Goal: Task Accomplishment & Management: Manage account settings

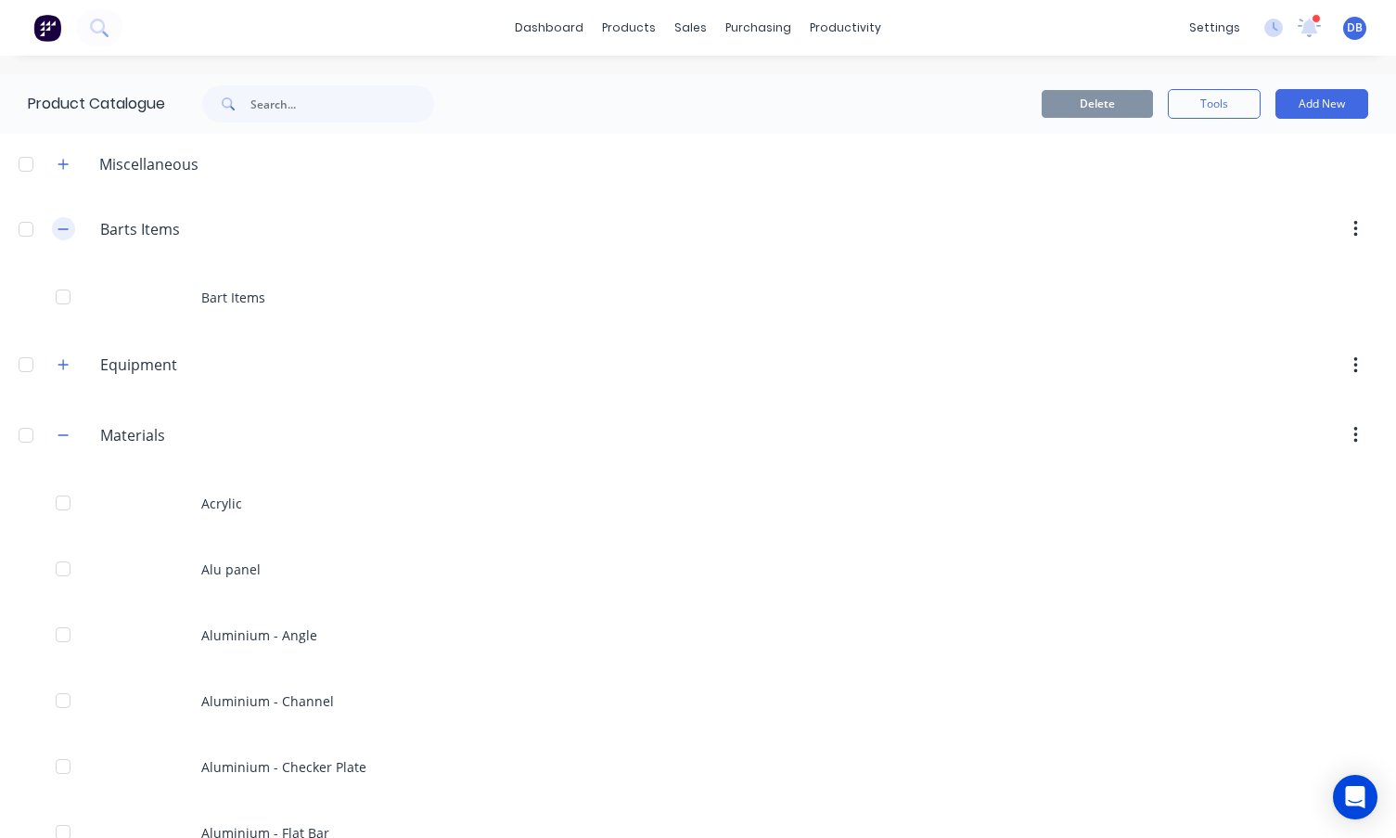
click at [68, 228] on icon "button" at bounding box center [63, 229] width 11 height 13
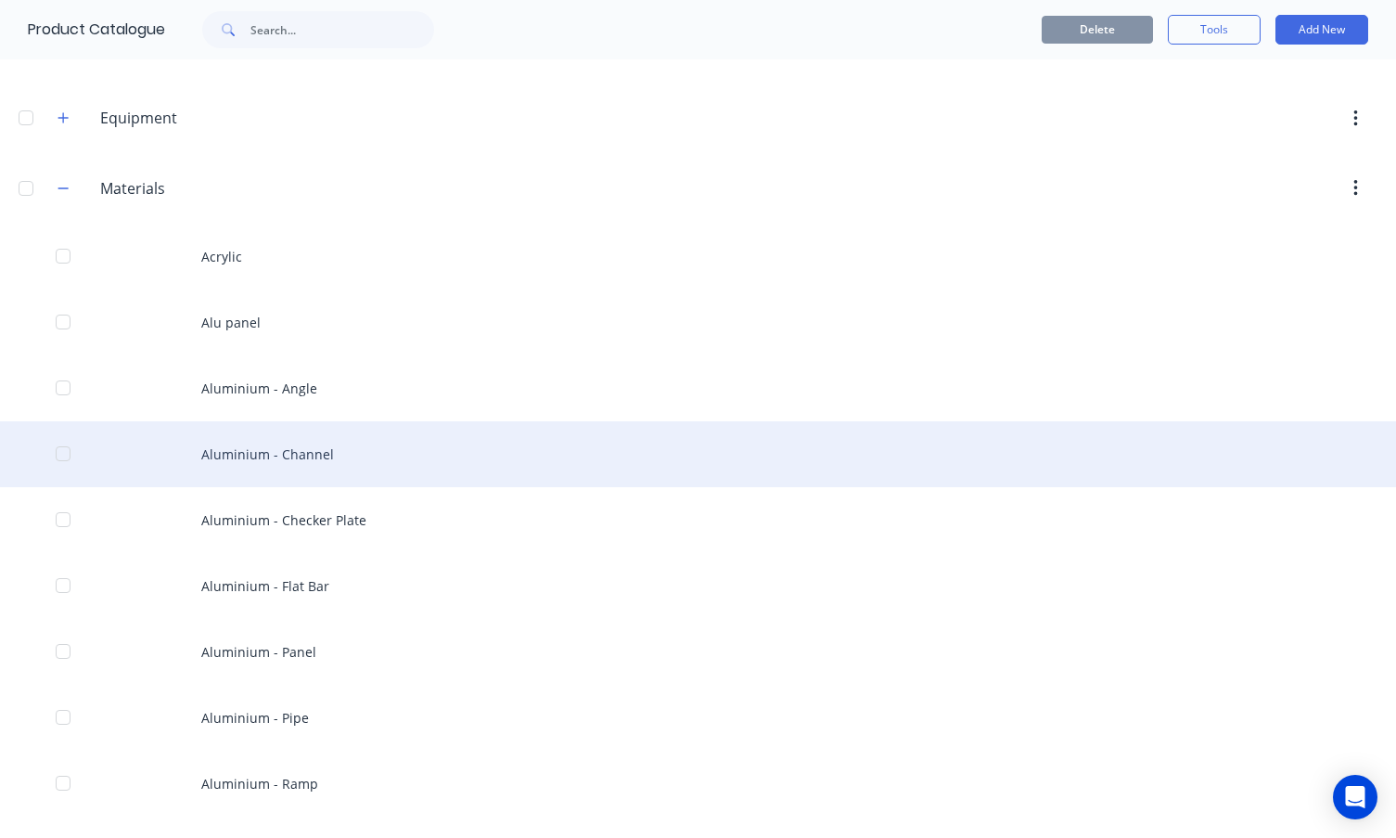
scroll to position [93, 0]
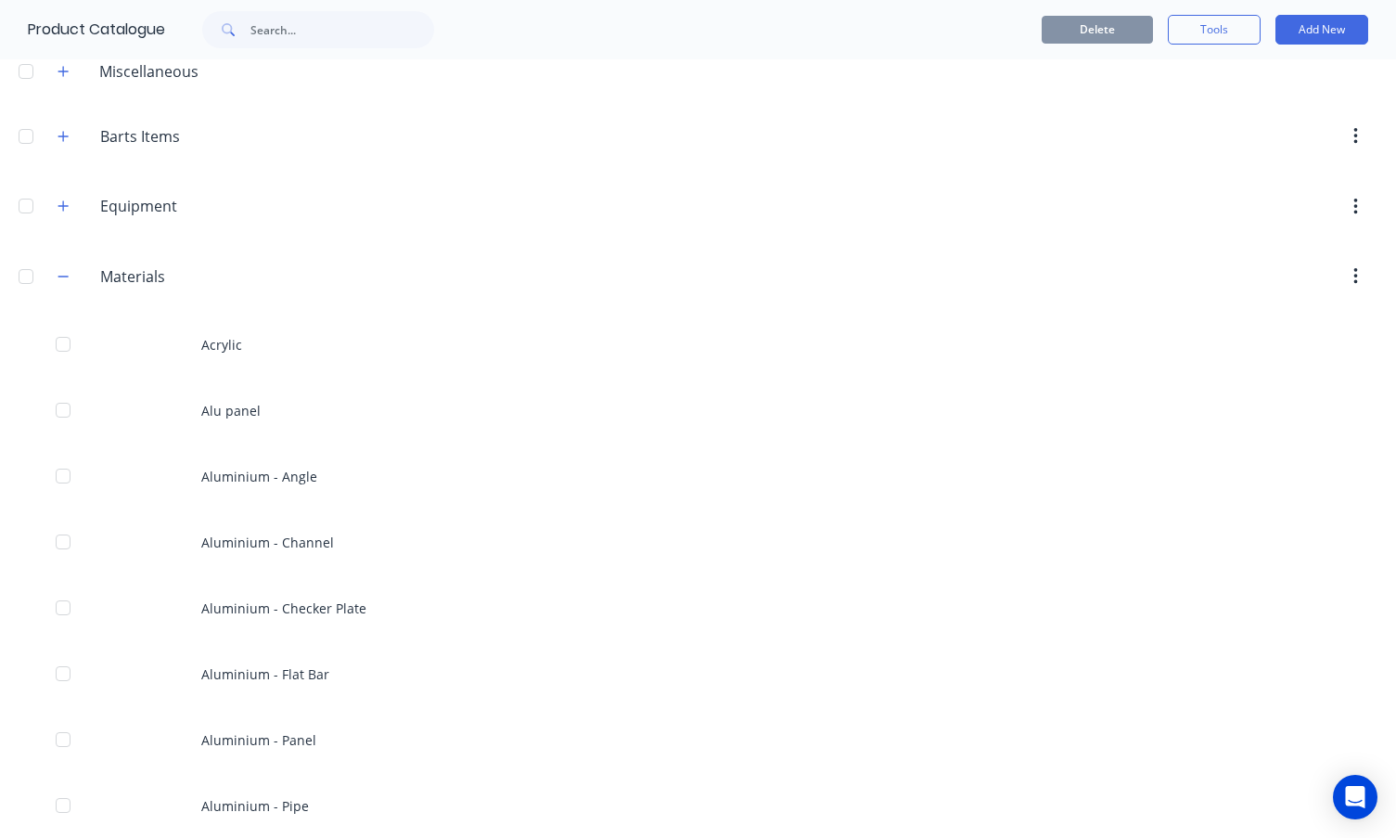
click at [1230, 310] on header "Materials Materials" at bounding box center [698, 276] width 1396 height 70
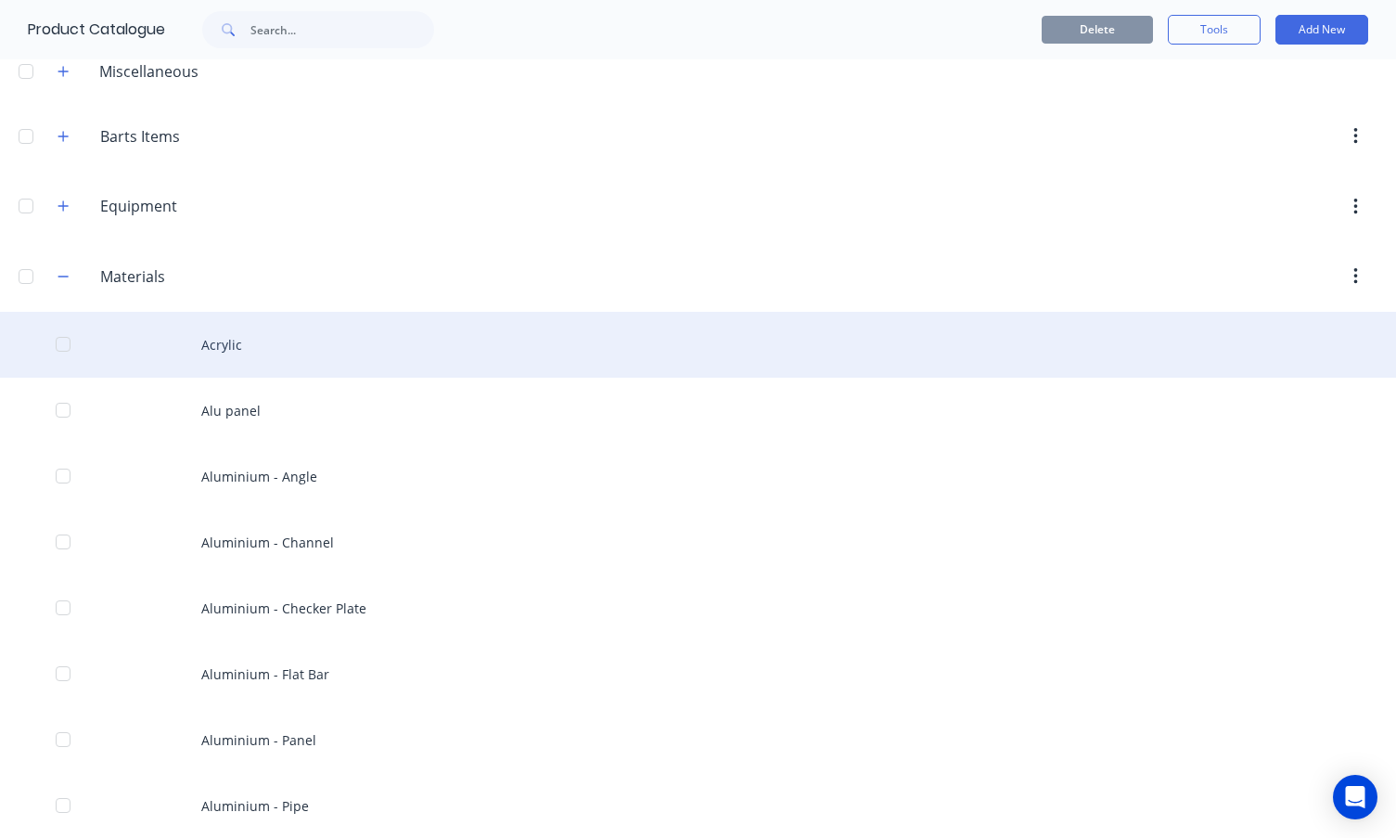
click at [1300, 338] on div "Acrylic" at bounding box center [698, 345] width 1396 height 66
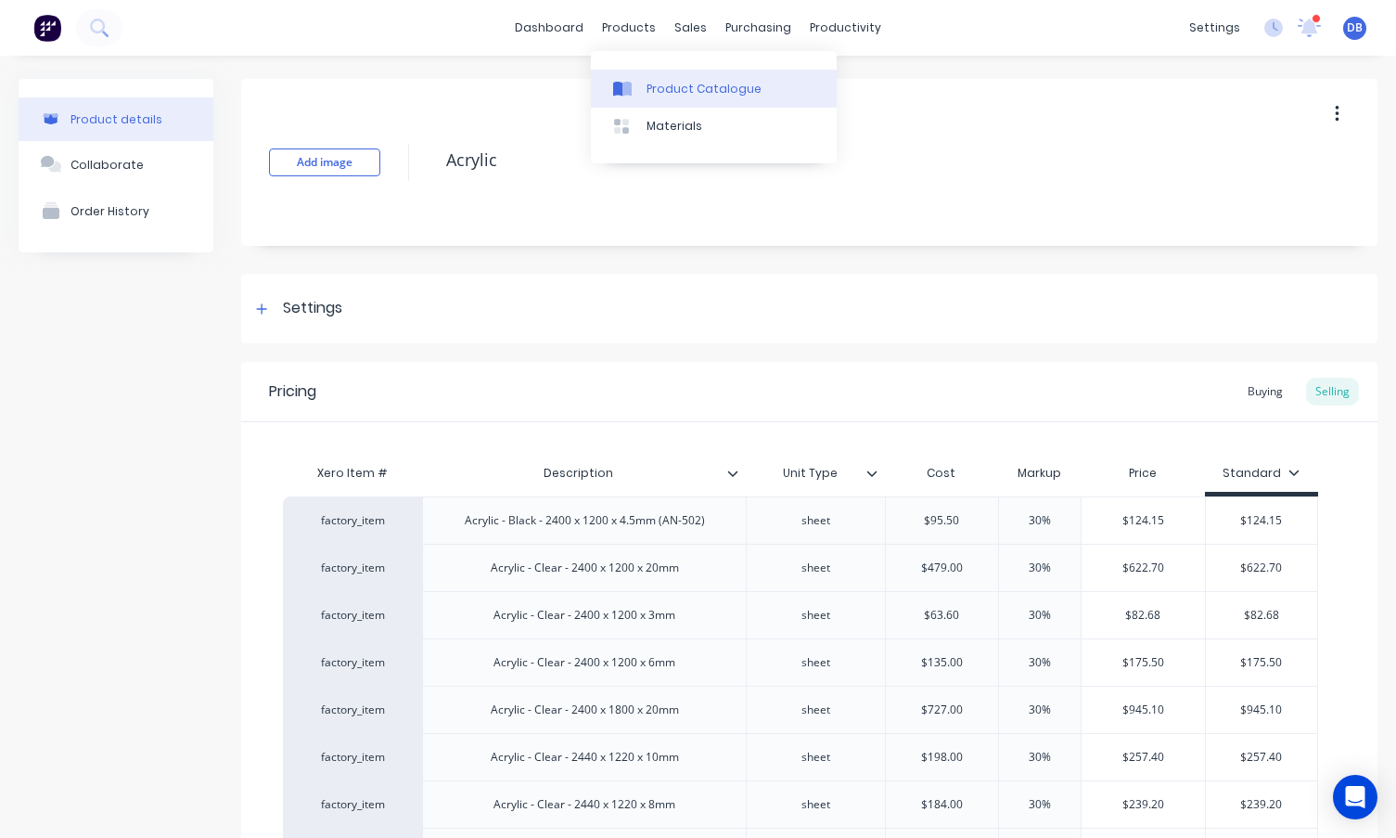
click at [676, 88] on div "Product Catalogue" at bounding box center [703, 89] width 115 height 17
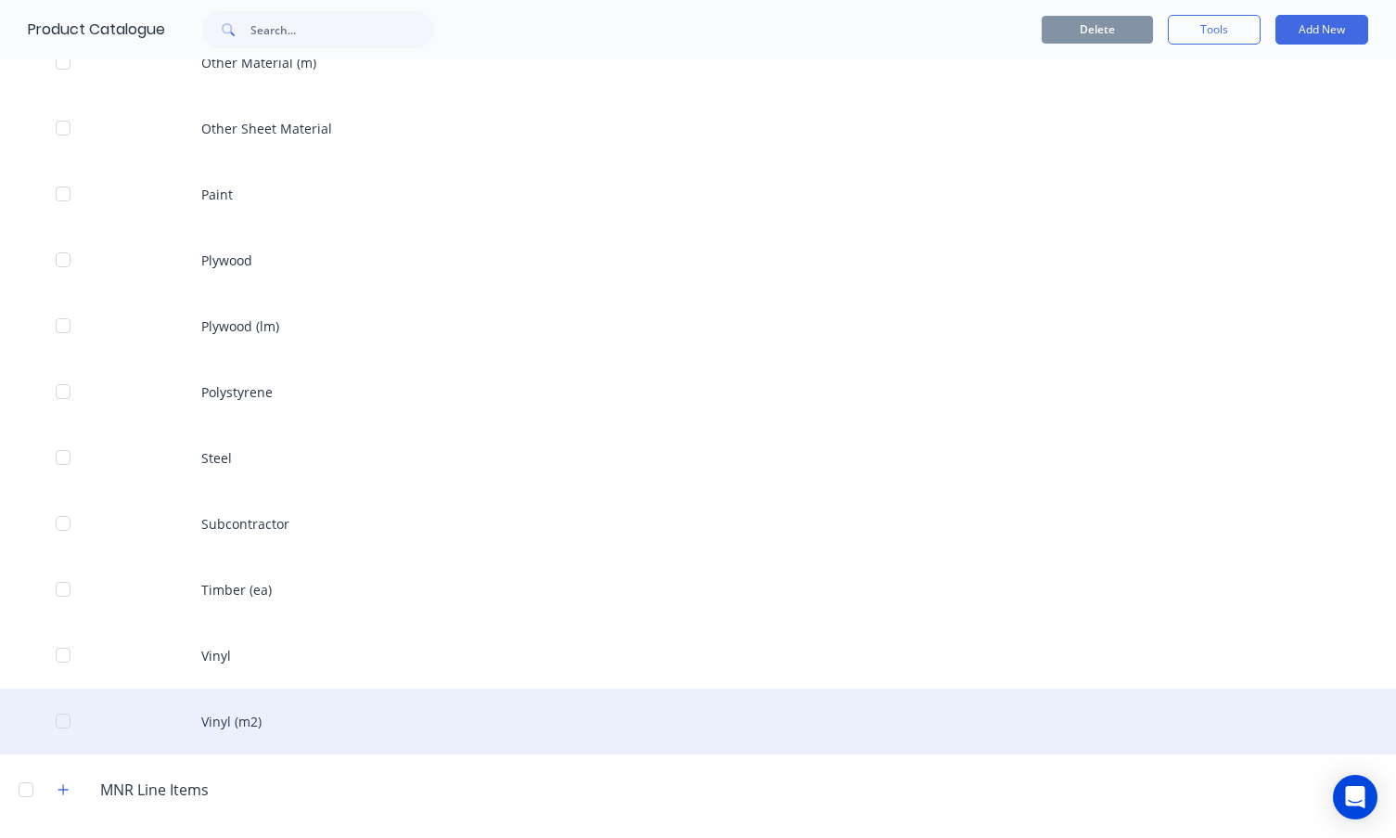
scroll to position [2364, 0]
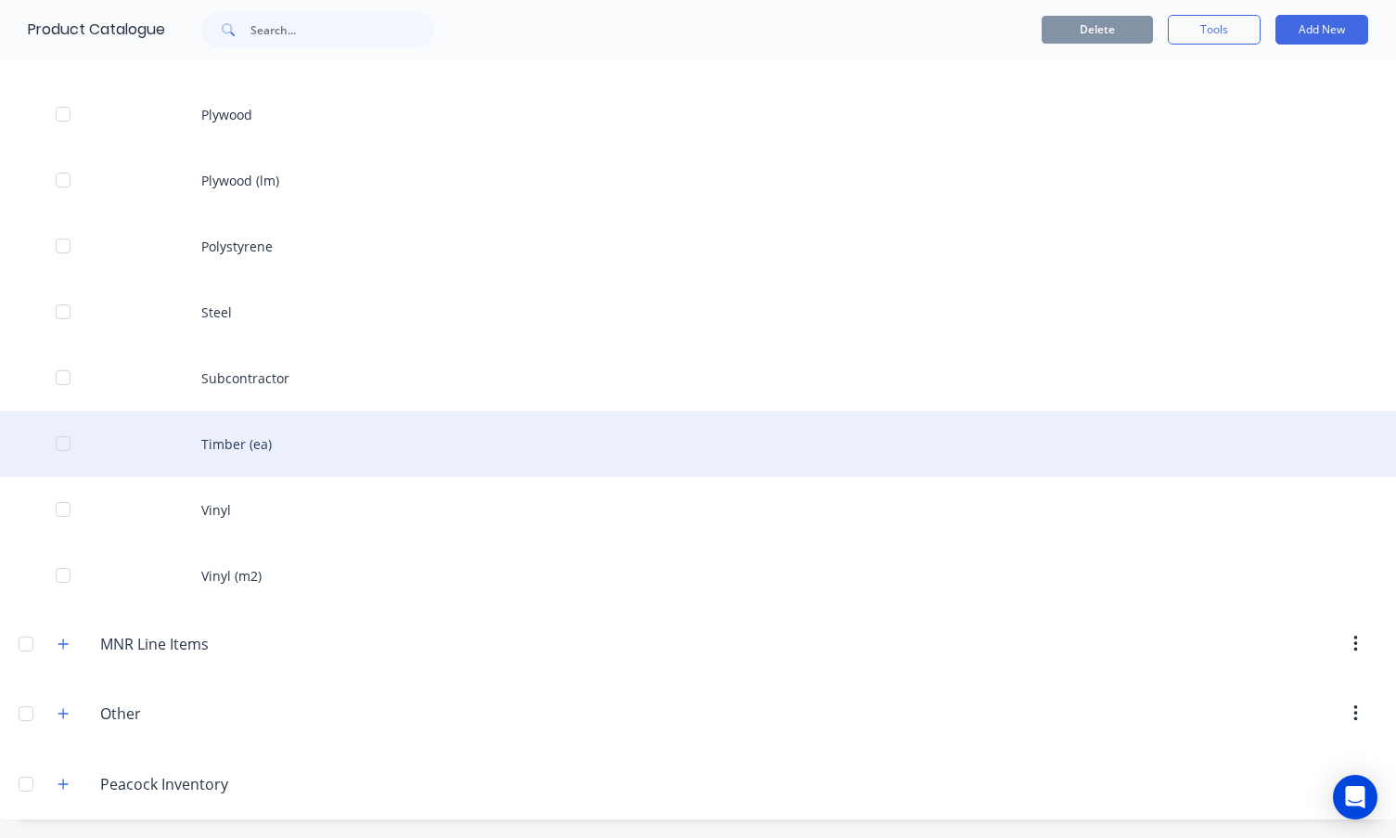
click at [266, 438] on div "Timber (ea)" at bounding box center [698, 444] width 1396 height 66
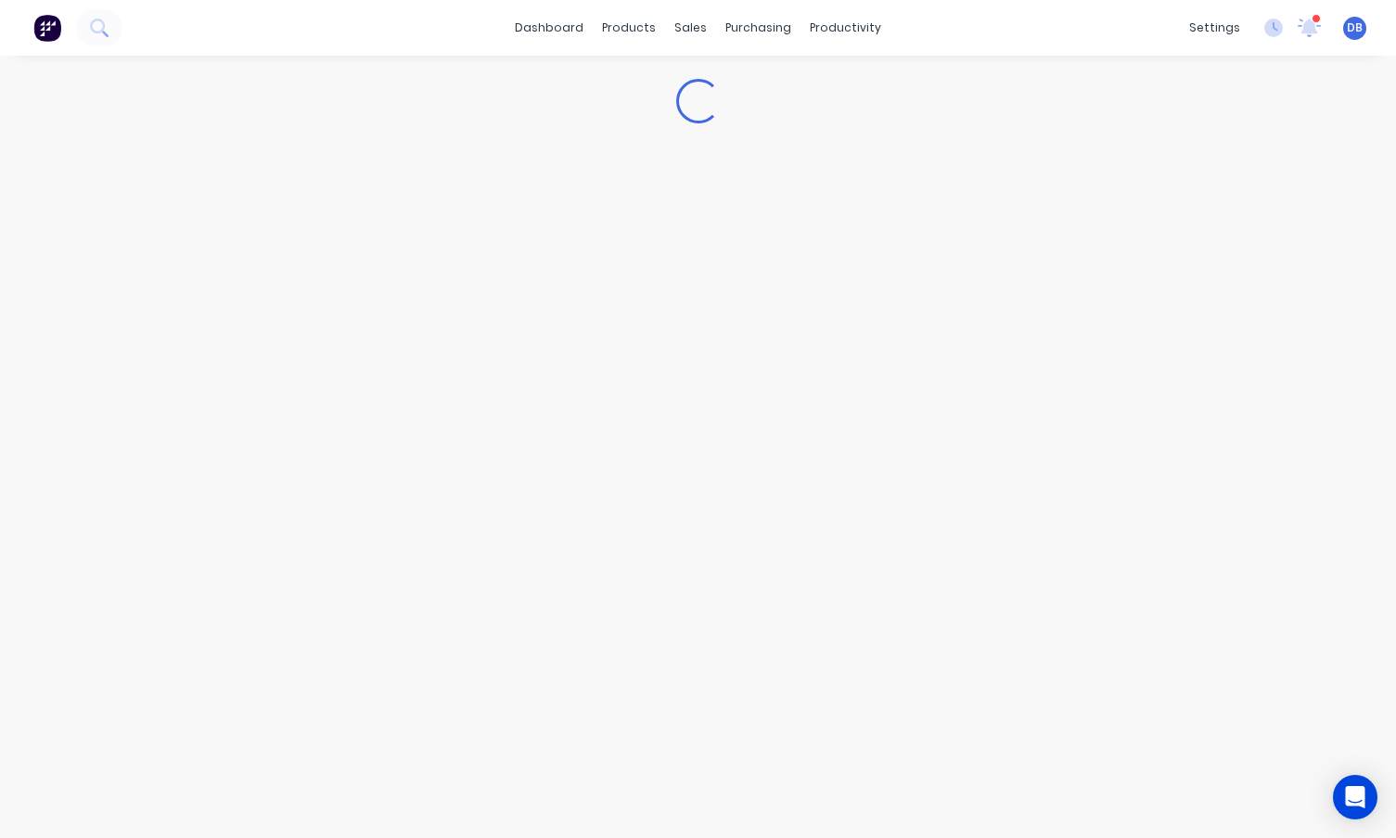
type textarea "x"
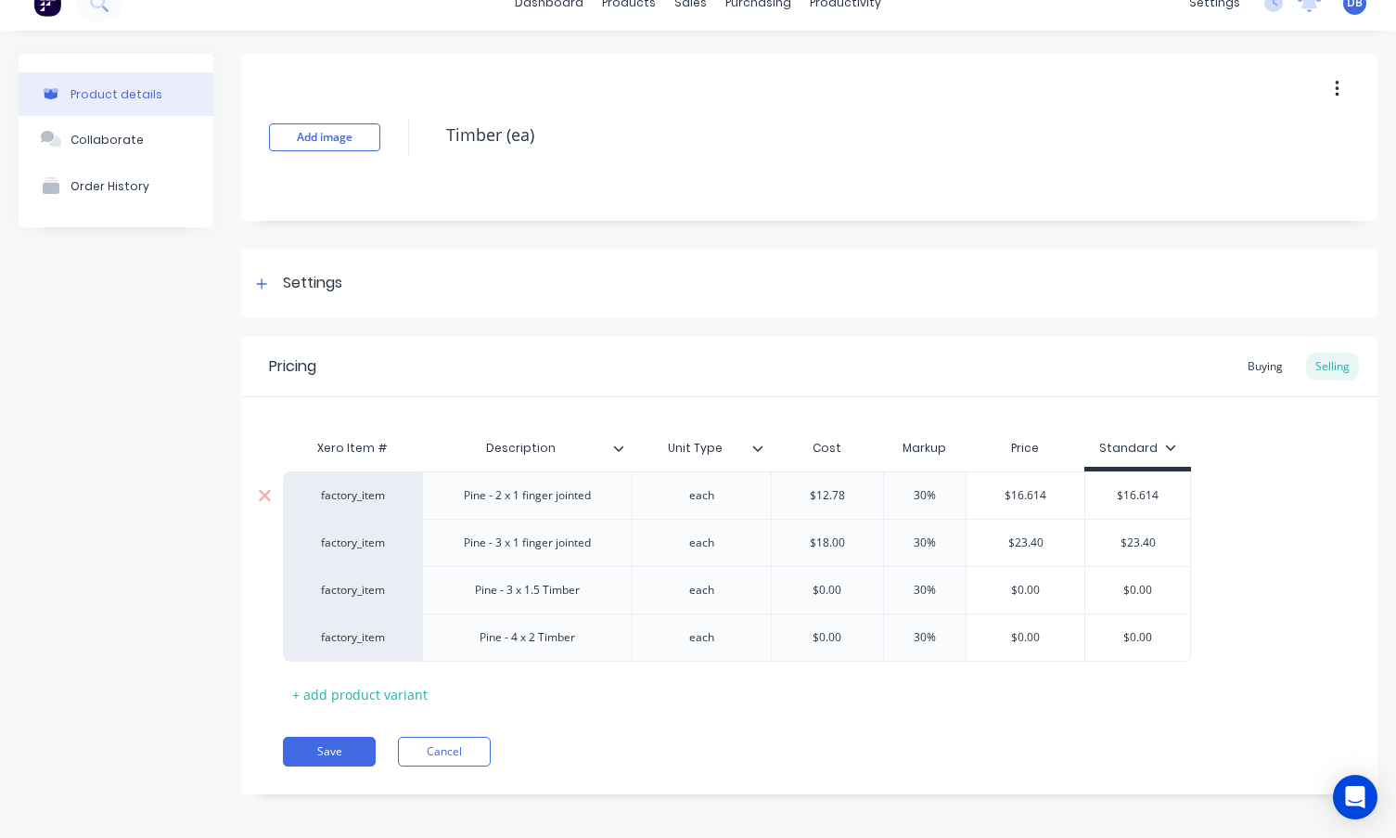
scroll to position [32, 0]
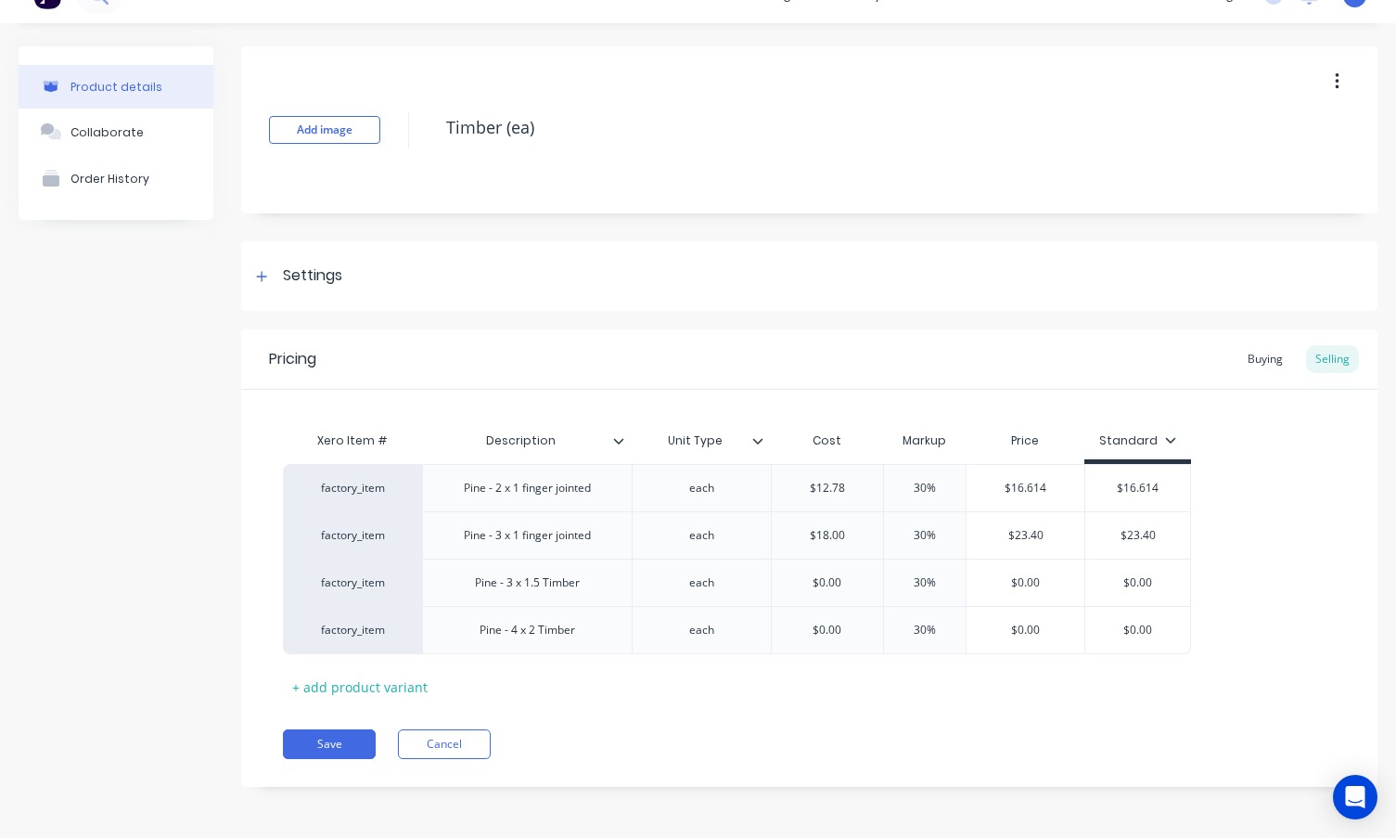
click at [1003, 687] on div "Xero Item # Description Unit Type Cost Markup Price Standard factory_item Pine …" at bounding box center [809, 561] width 1053 height 279
click at [841, 582] on input "$0.00" at bounding box center [828, 582] width 112 height 17
click at [810, 580] on input "$0.00" at bounding box center [828, 582] width 112 height 17
drag, startPoint x: 852, startPoint y: 585, endPoint x: 820, endPoint y: 582, distance: 32.7
click at [820, 582] on input "$0.00" at bounding box center [828, 582] width 112 height 17
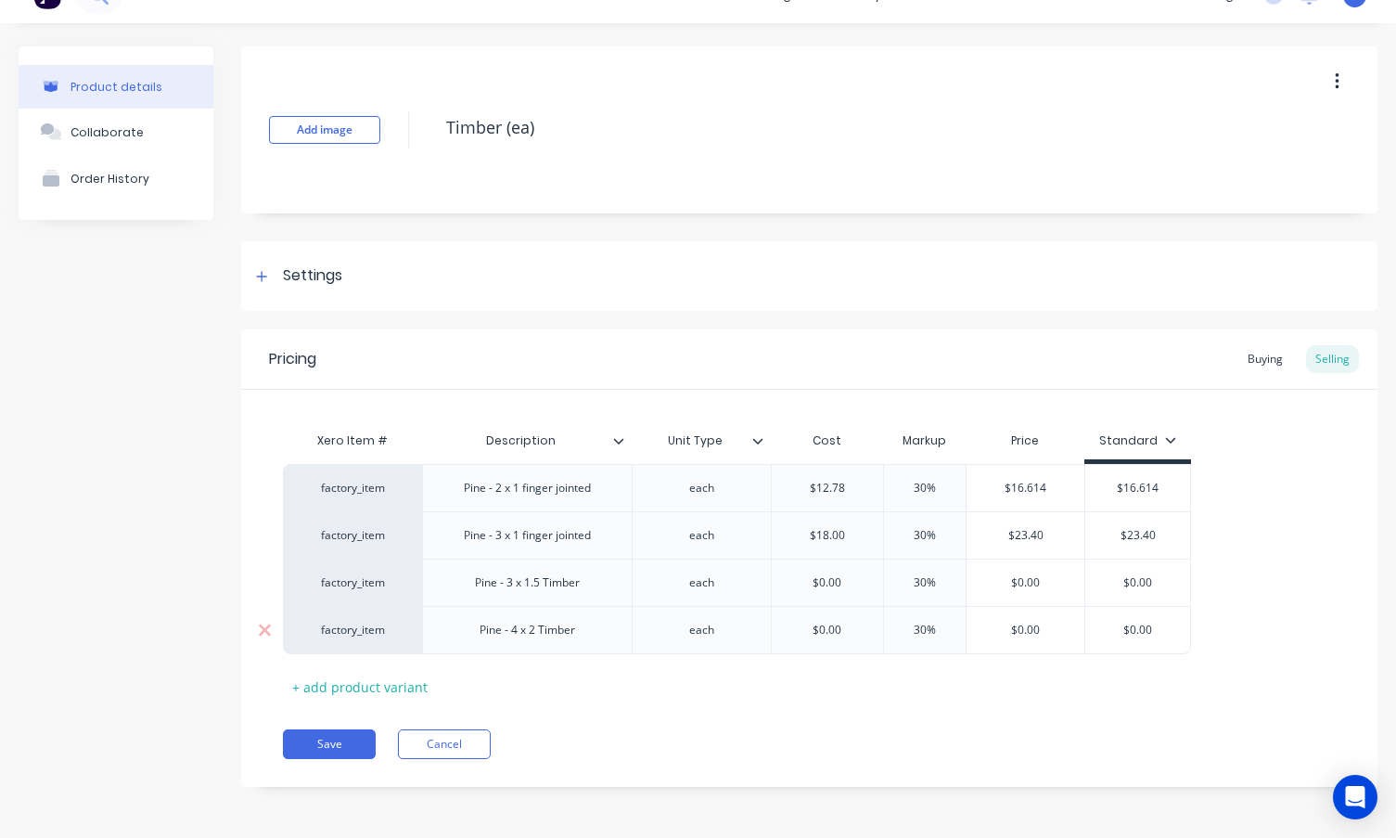
type input "$"
type textarea "x"
type input "$8"
type textarea "x"
type input "$80"
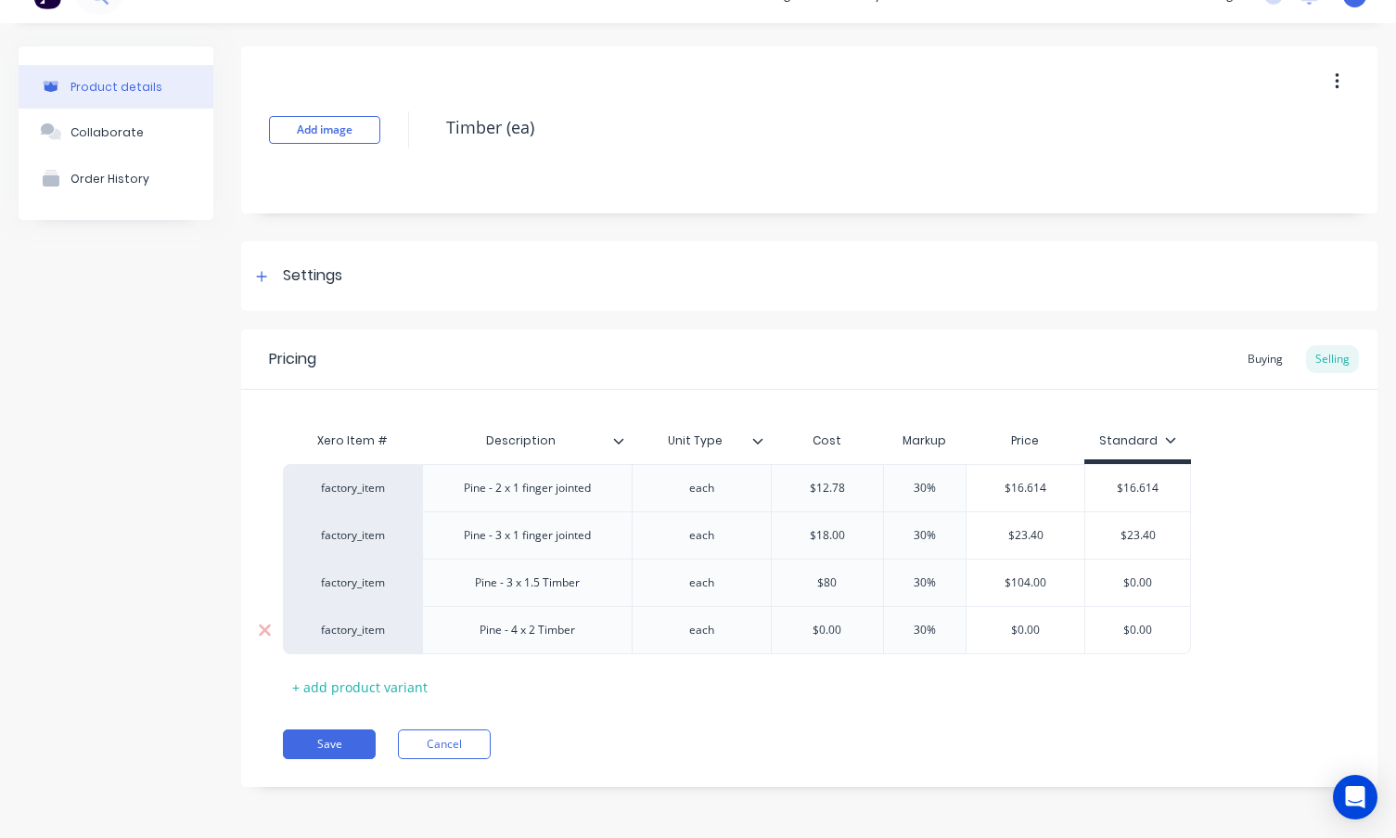
type textarea "x"
type input "$8"
type textarea "x"
type input "$"
type textarea "x"
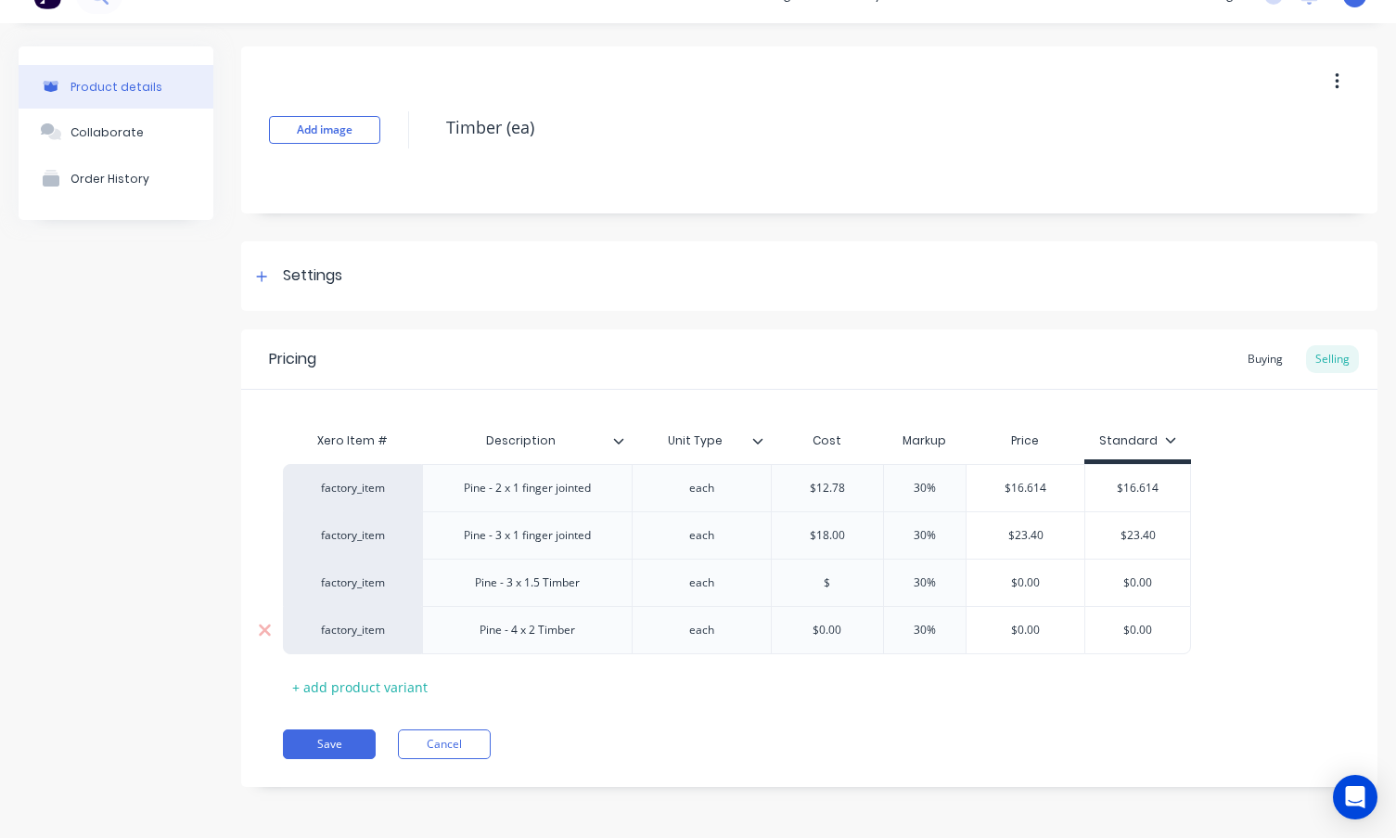
type input "$8"
type textarea "x"
type input "$80"
type textarea "x"
type input "$8"
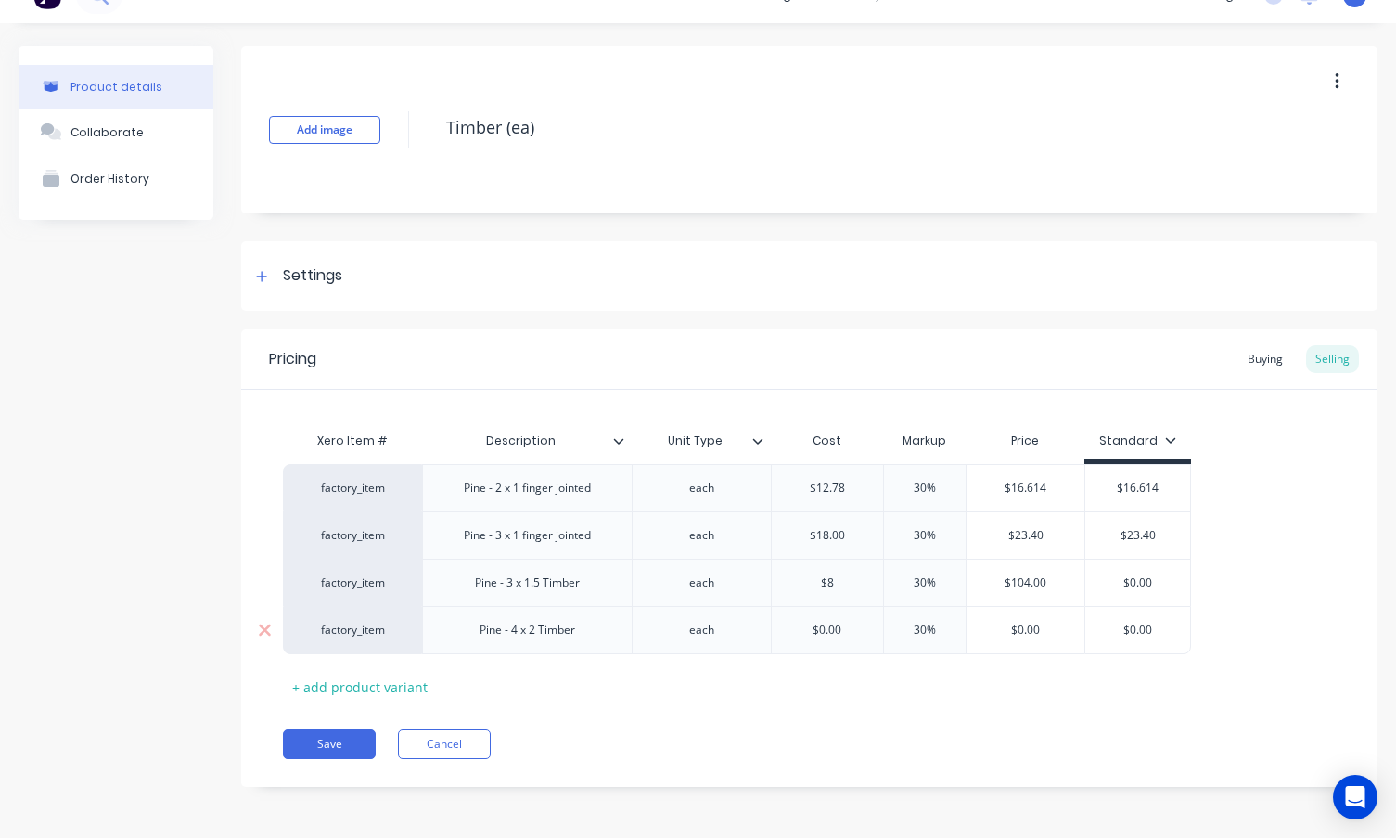
type textarea "x"
type input "$56"
type textarea "x"
type input "$564"
type textarea "x"
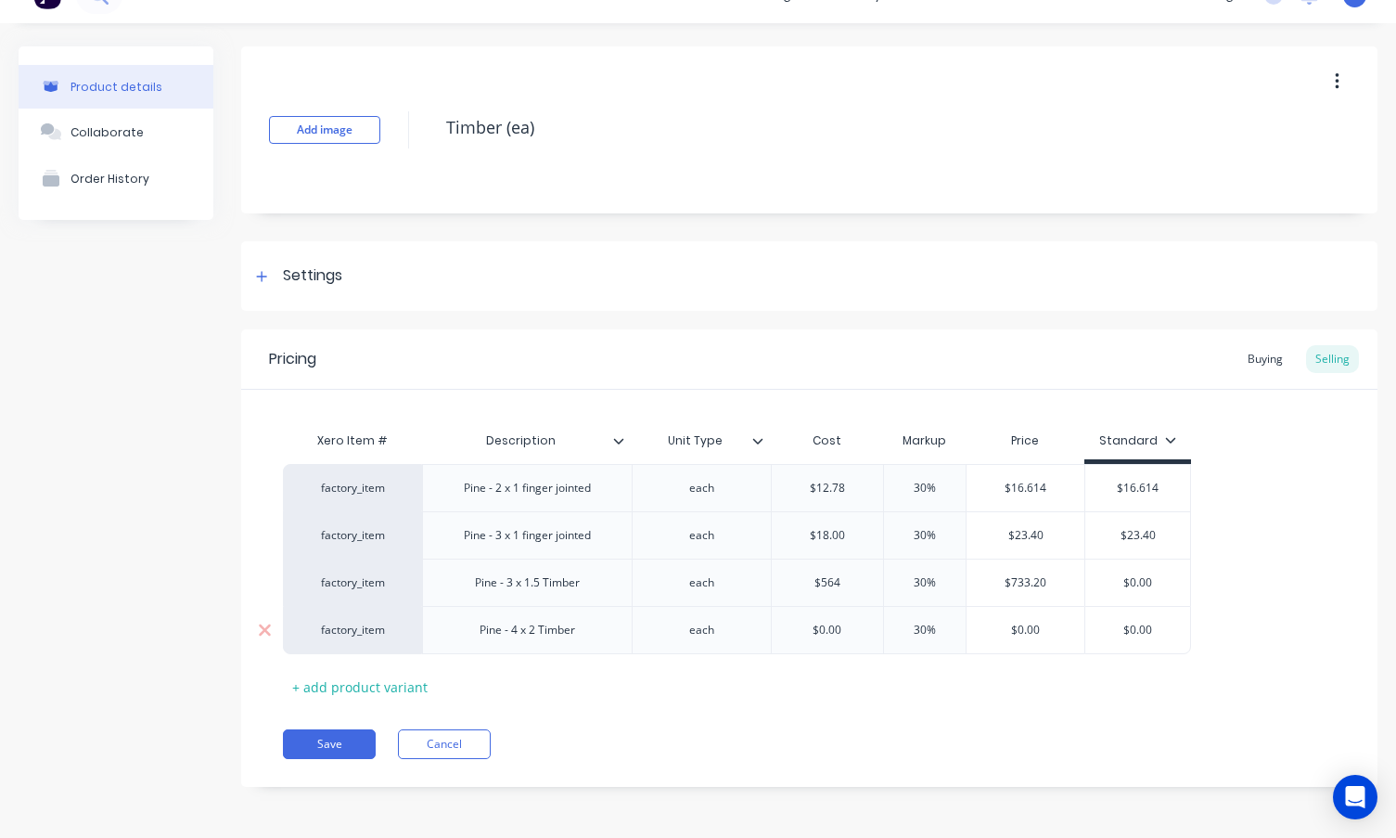
type input "$56"
type textarea "x"
type input "$5"
type textarea "x"
click at [855, 592] on div "$54.00" at bounding box center [828, 582] width 112 height 46
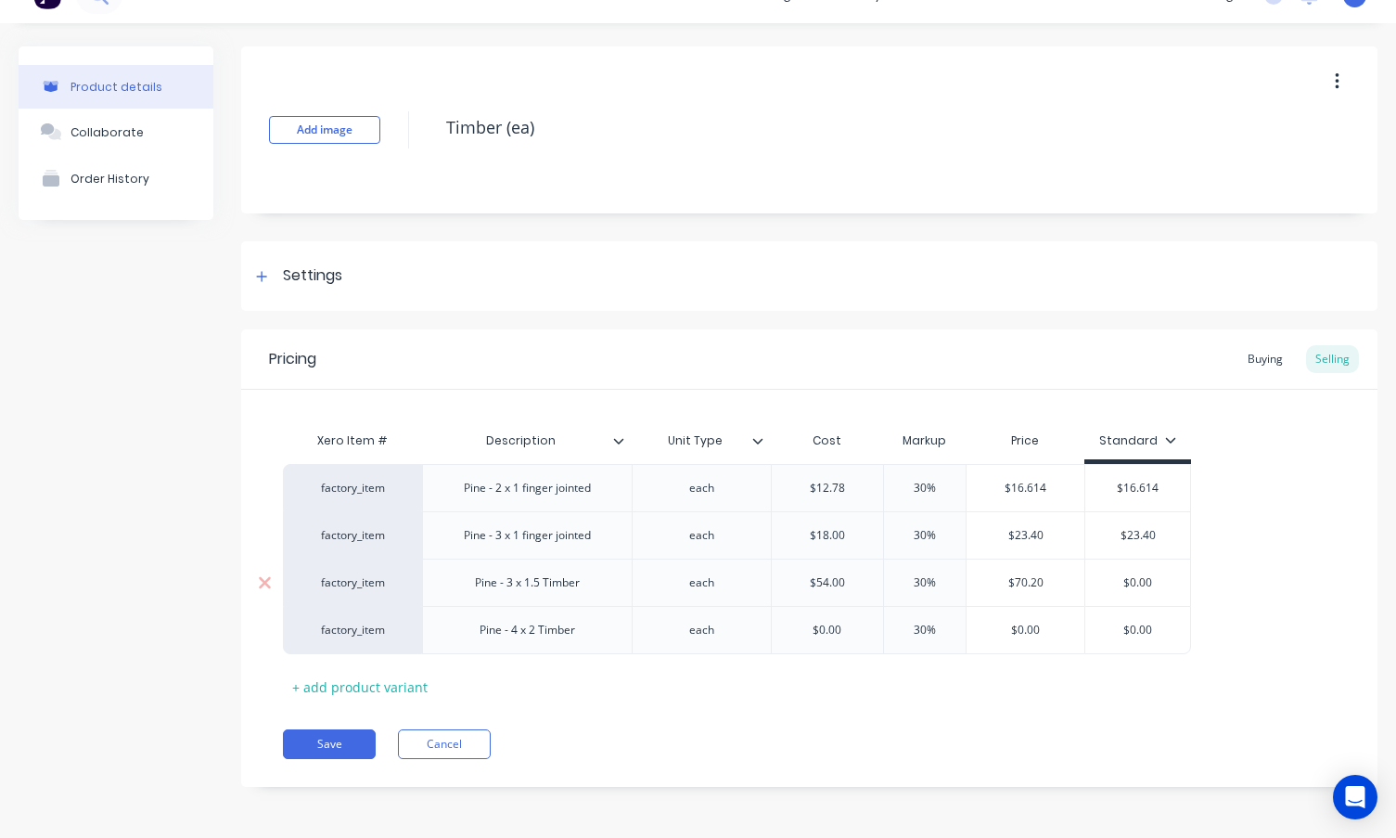
click at [840, 582] on input "$54.00" at bounding box center [828, 582] width 112 height 17
click at [839, 584] on input "$54.00" at bounding box center [828, 582] width 112 height 17
click at [835, 581] on input "$54.00" at bounding box center [828, 582] width 112 height 17
click at [857, 582] on input "$54.00" at bounding box center [828, 582] width 112 height 17
type input "$54"
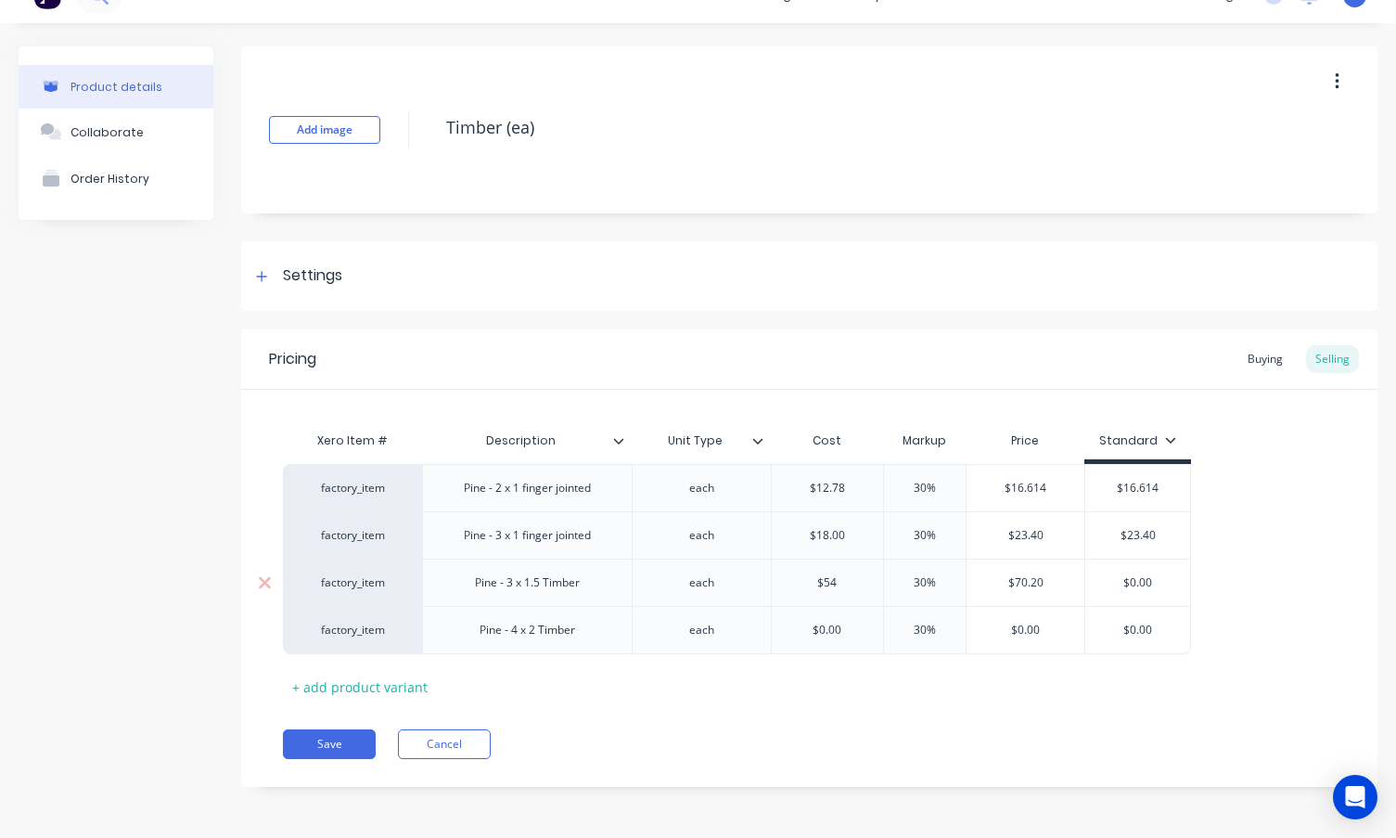
type textarea "x"
type input "$5"
type textarea "x"
type input "$52"
type textarea "x"
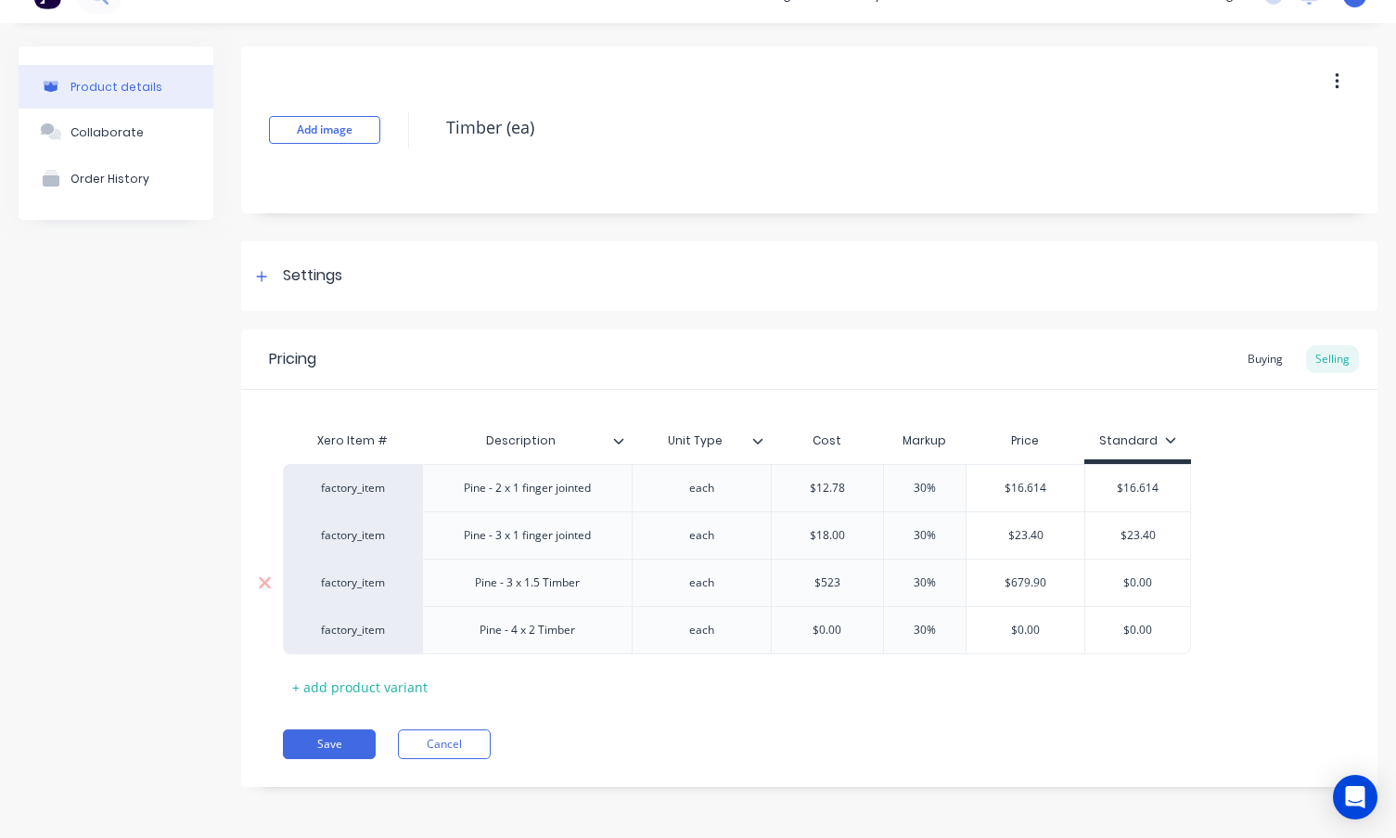
type input "$523."
type textarea "x"
type input "$523.2"
type textarea "x"
type input "$523.28"
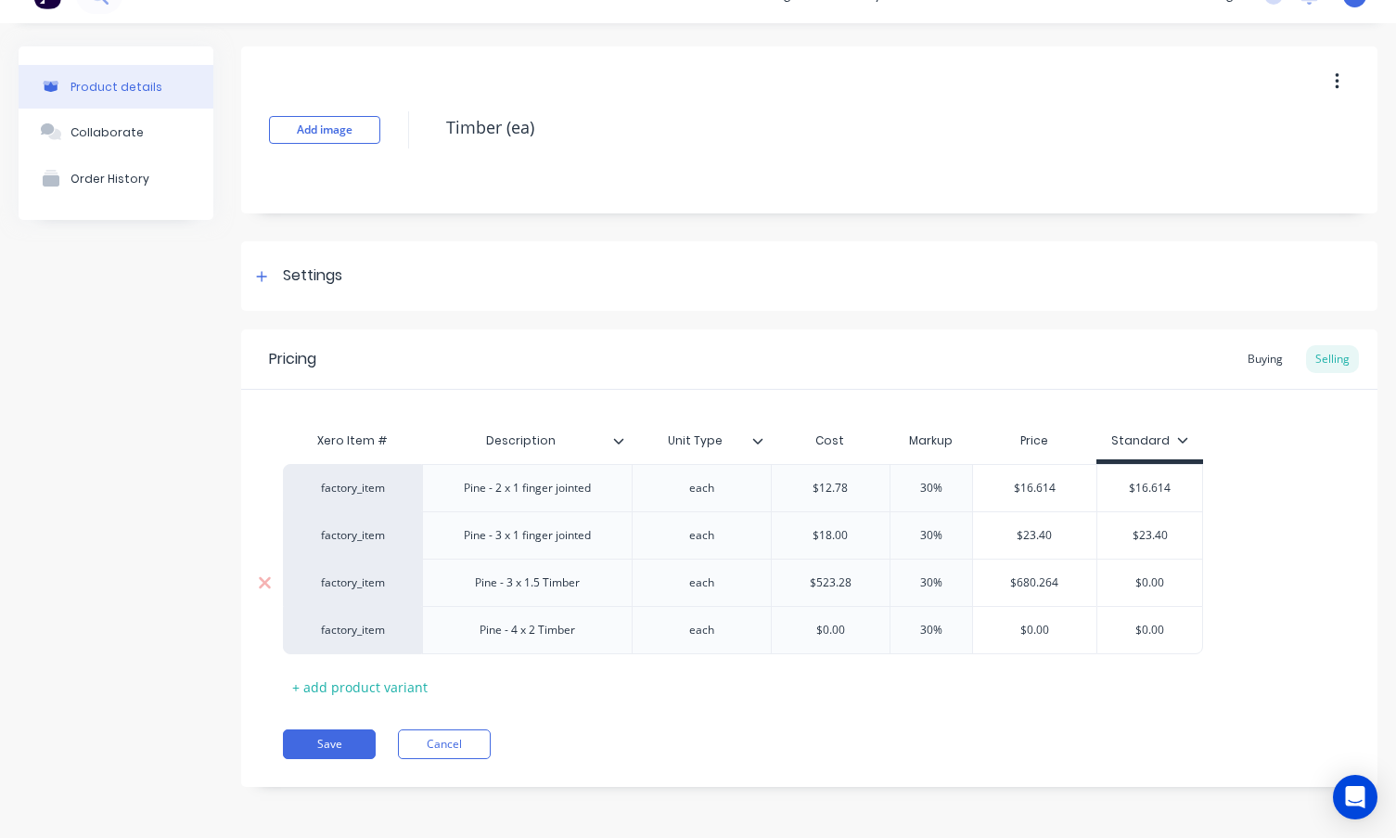
type textarea "x"
type input "$523.2"
type textarea "x"
type input "$523"
type textarea "x"
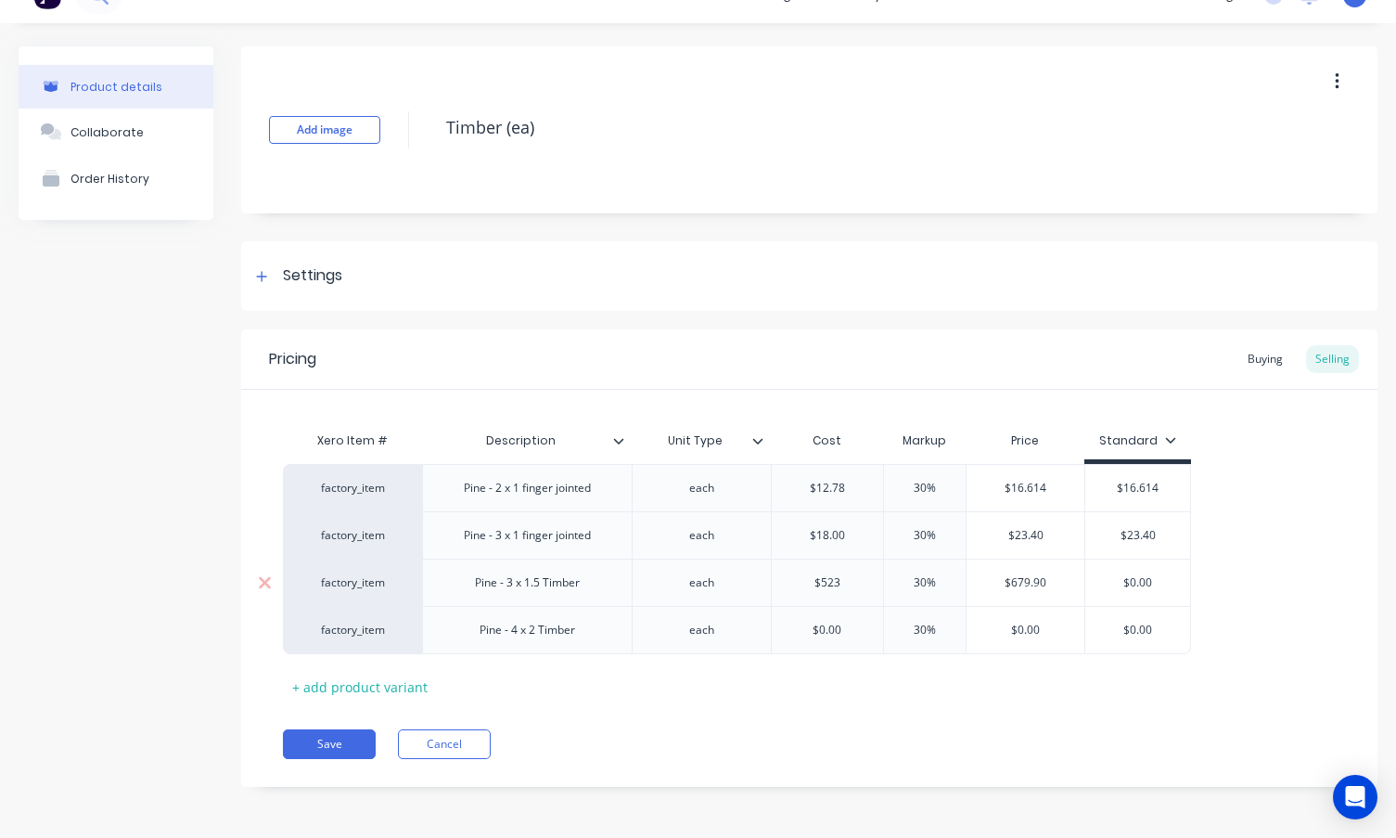
type input "$52"
type textarea "x"
type input "$5"
type textarea "x"
type input "$"
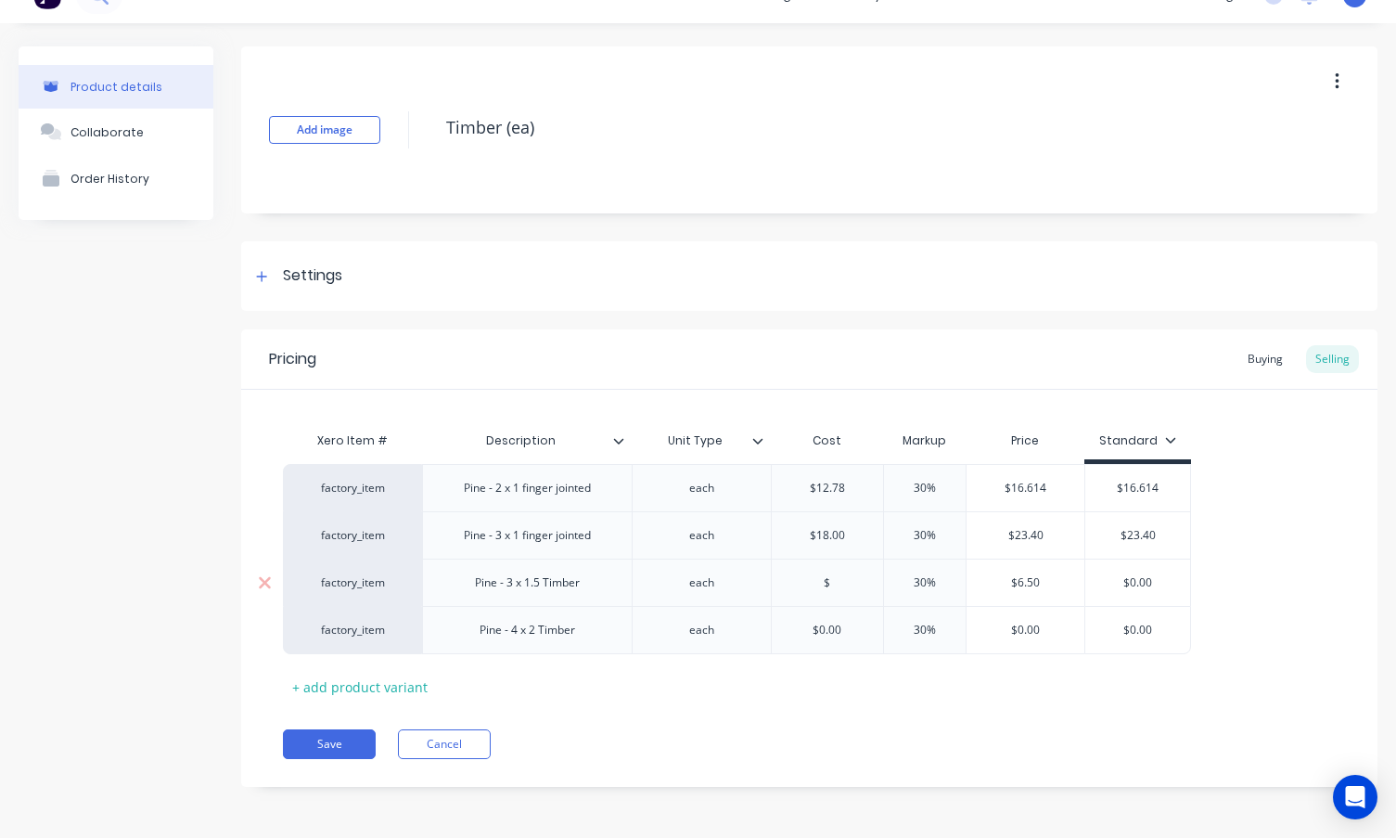
type textarea "x"
type input "$2"
type textarea "x"
type input "$23."
type textarea "x"
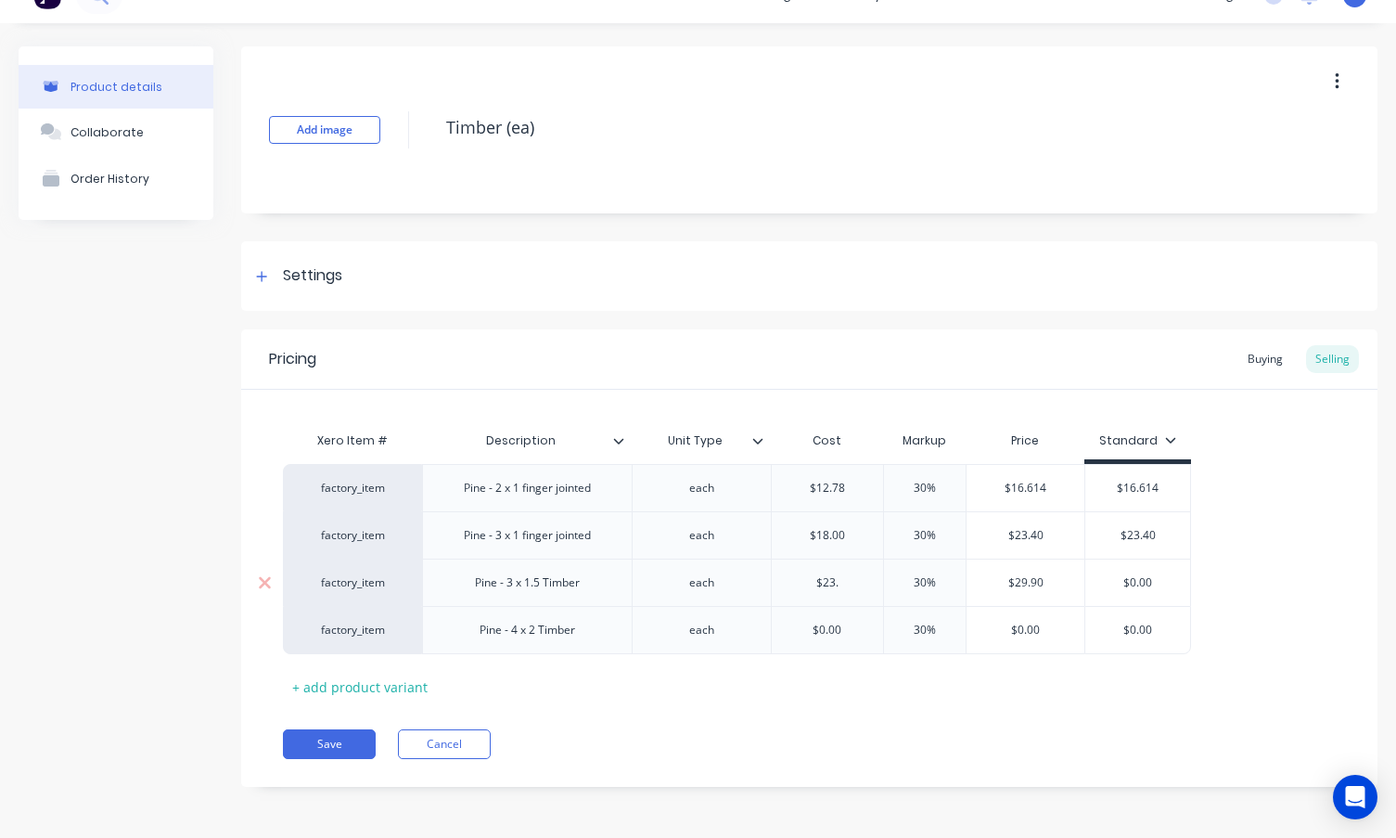
type input "$23.2"
type textarea "x"
type input "$23.28"
type input "30%"
click at [1145, 572] on div "$0.00" at bounding box center [1137, 582] width 105 height 46
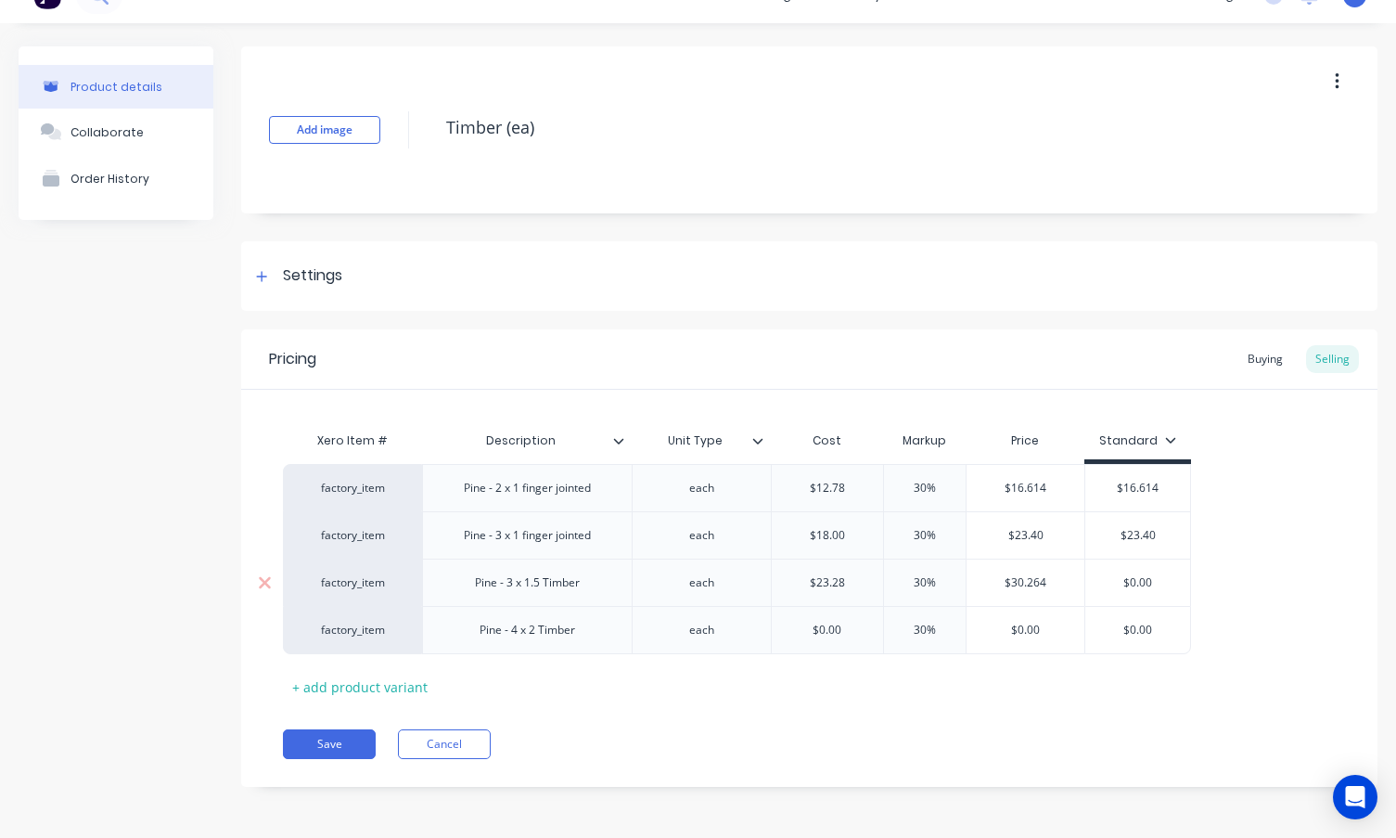
type input "$0.00"
type textarea "x"
type input "$0.0"
type textarea "x"
type input "$0."
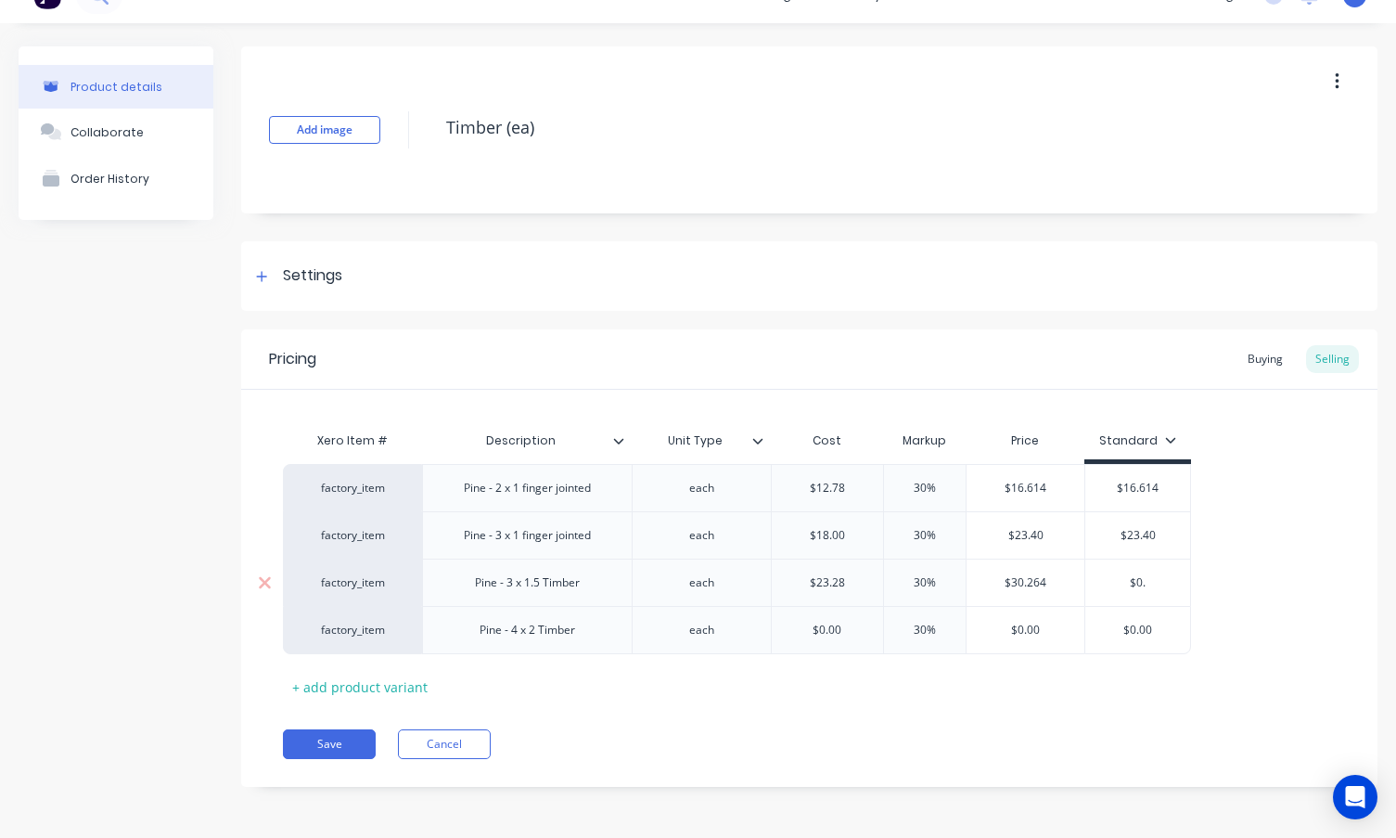
type textarea "x"
type input "$0"
type textarea "x"
type input "$"
type textarea "x"
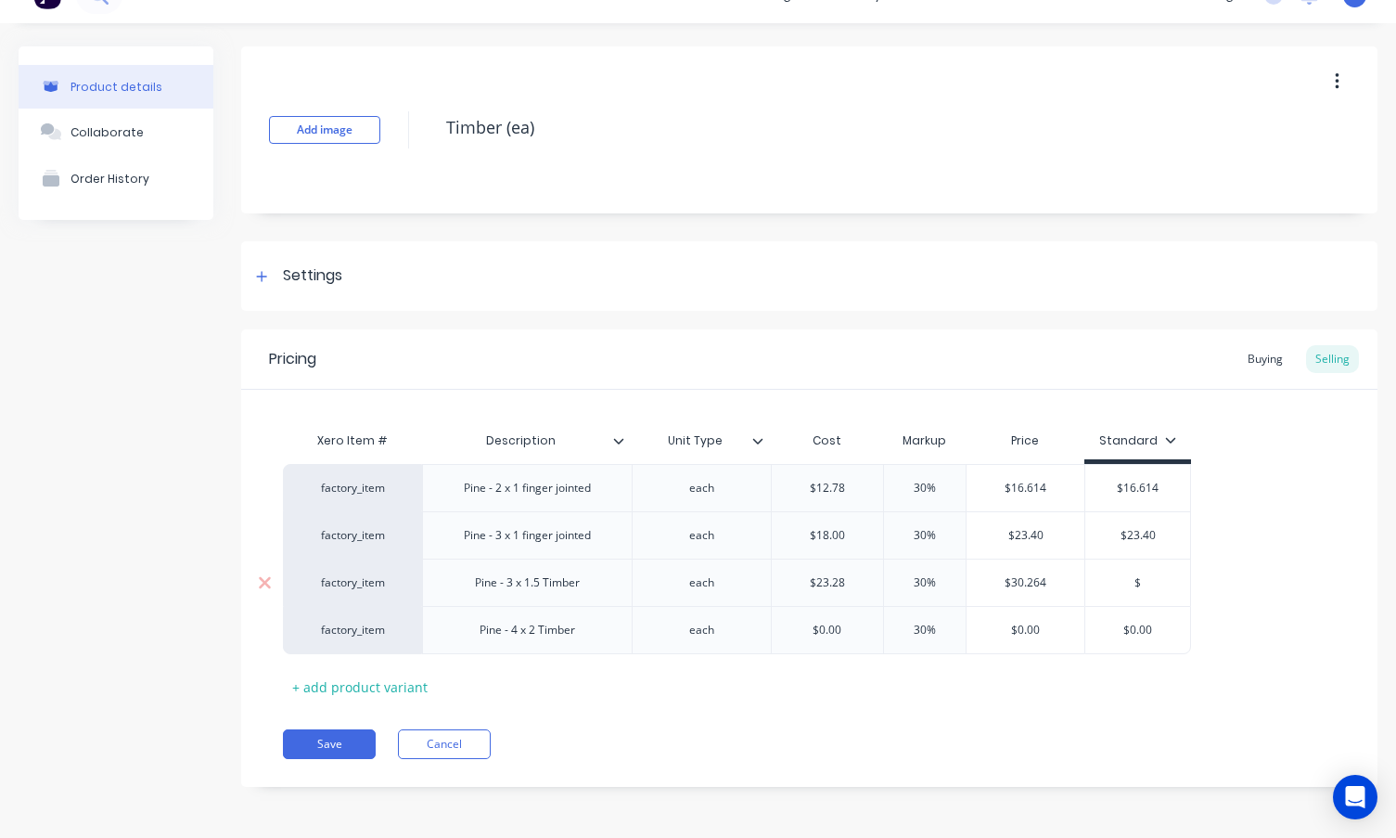
type input "$3"
type textarea "x"
type input "$30"
type textarea "x"
type input "$30."
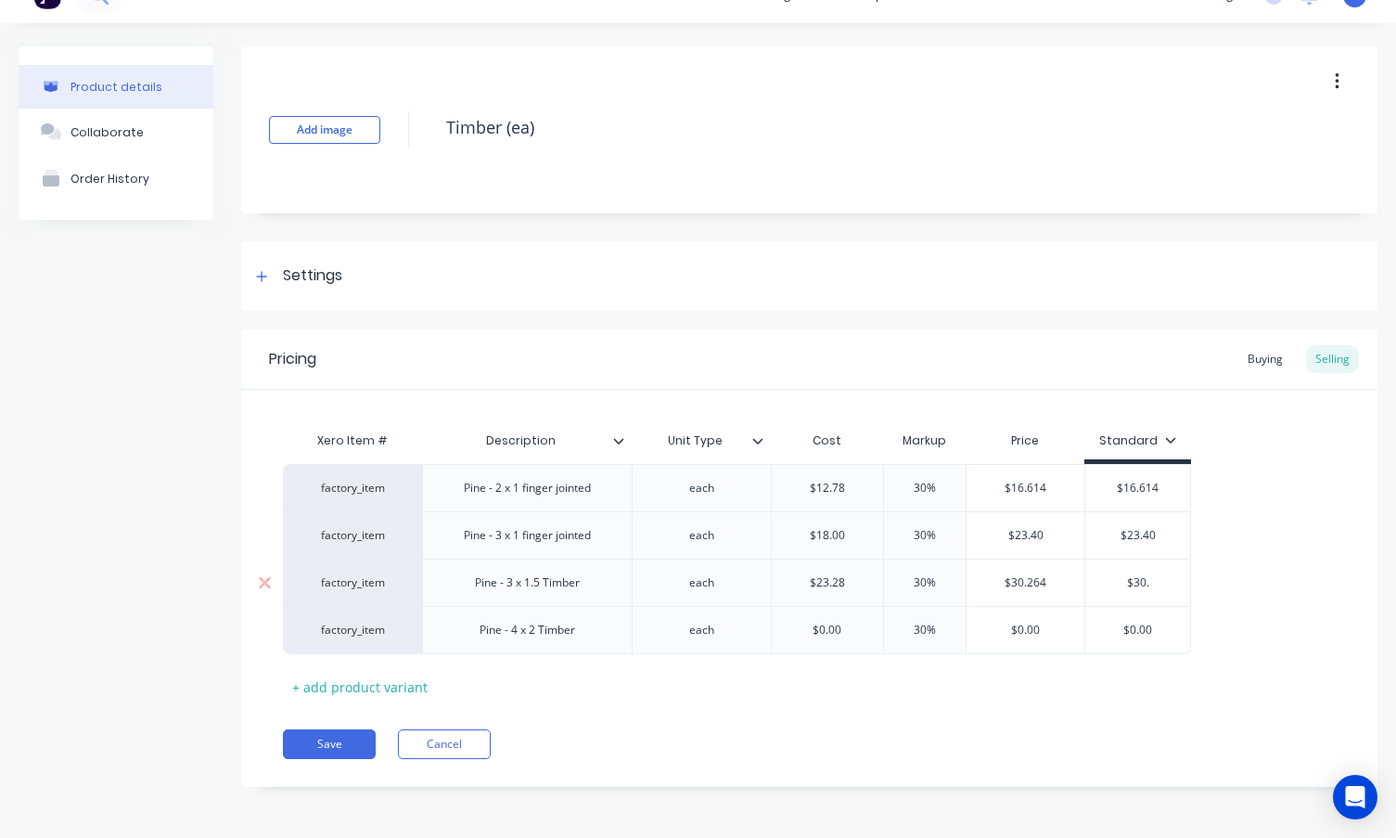
type textarea "x"
type input "$30.2"
type textarea "x"
type input "$30.28"
click at [1216, 628] on div "factory_item Pine - 2 x 1 finger jointed each $12.78 30% $16.614 $16.614 factor…" at bounding box center [809, 559] width 1053 height 190
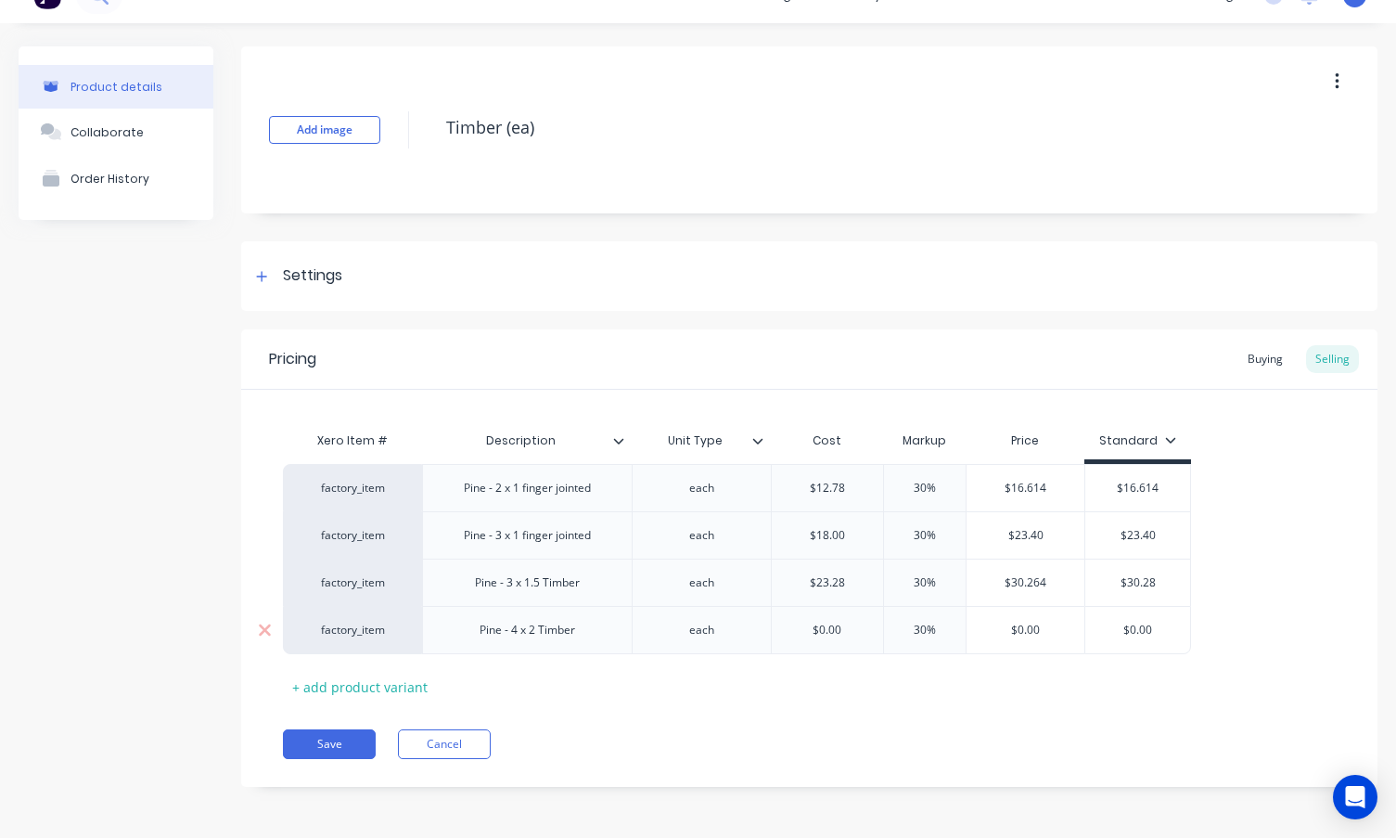
type input "$0.00"
click at [838, 630] on input "$0.00" at bounding box center [828, 629] width 112 height 17
click at [860, 629] on input "$0.00" at bounding box center [828, 629] width 112 height 17
click at [1133, 620] on div "$0.00" at bounding box center [1137, 630] width 105 height 46
type input "$0.00"
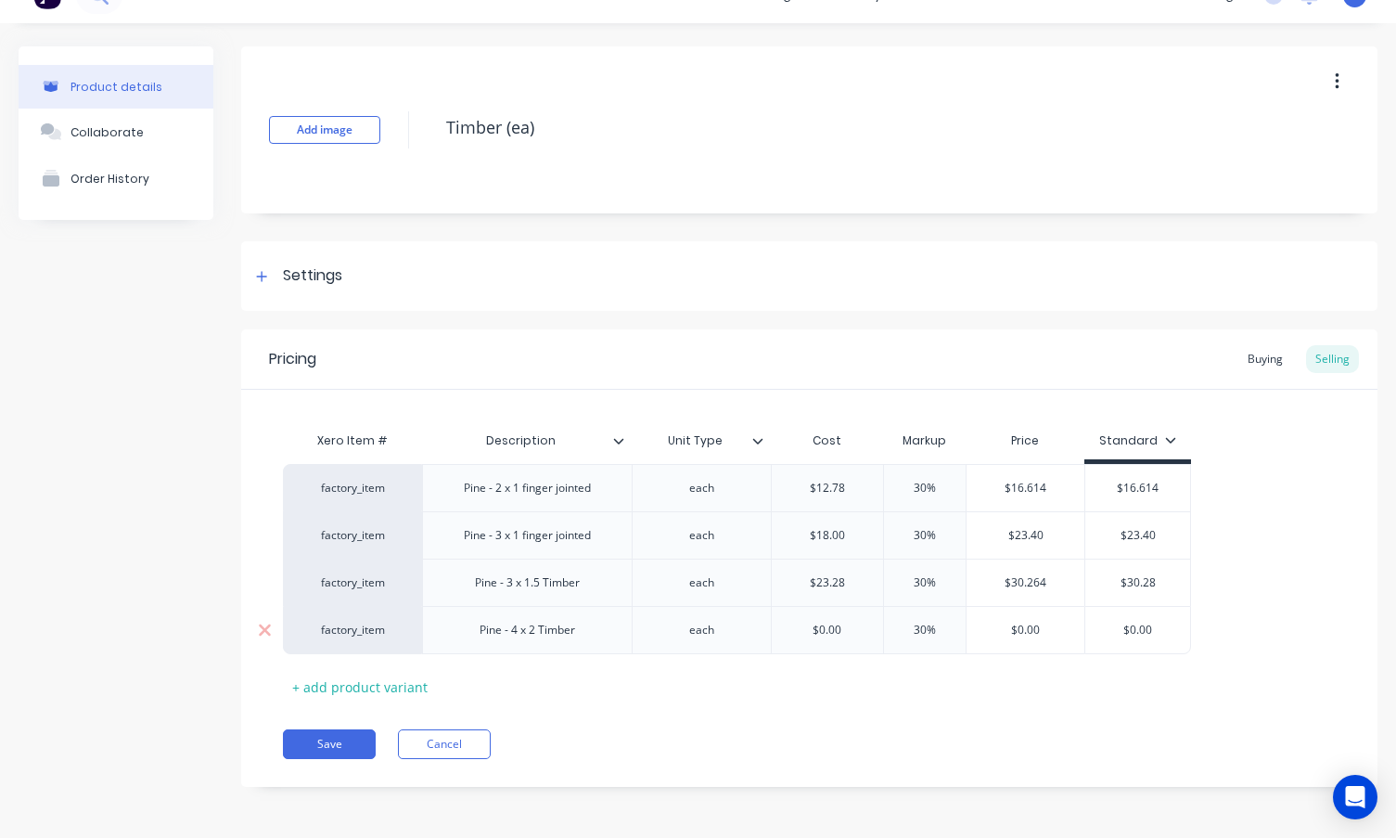
click at [856, 630] on input "$0.00" at bounding box center [828, 629] width 112 height 17
type input "$"
type textarea "x"
type input "$3"
type textarea "x"
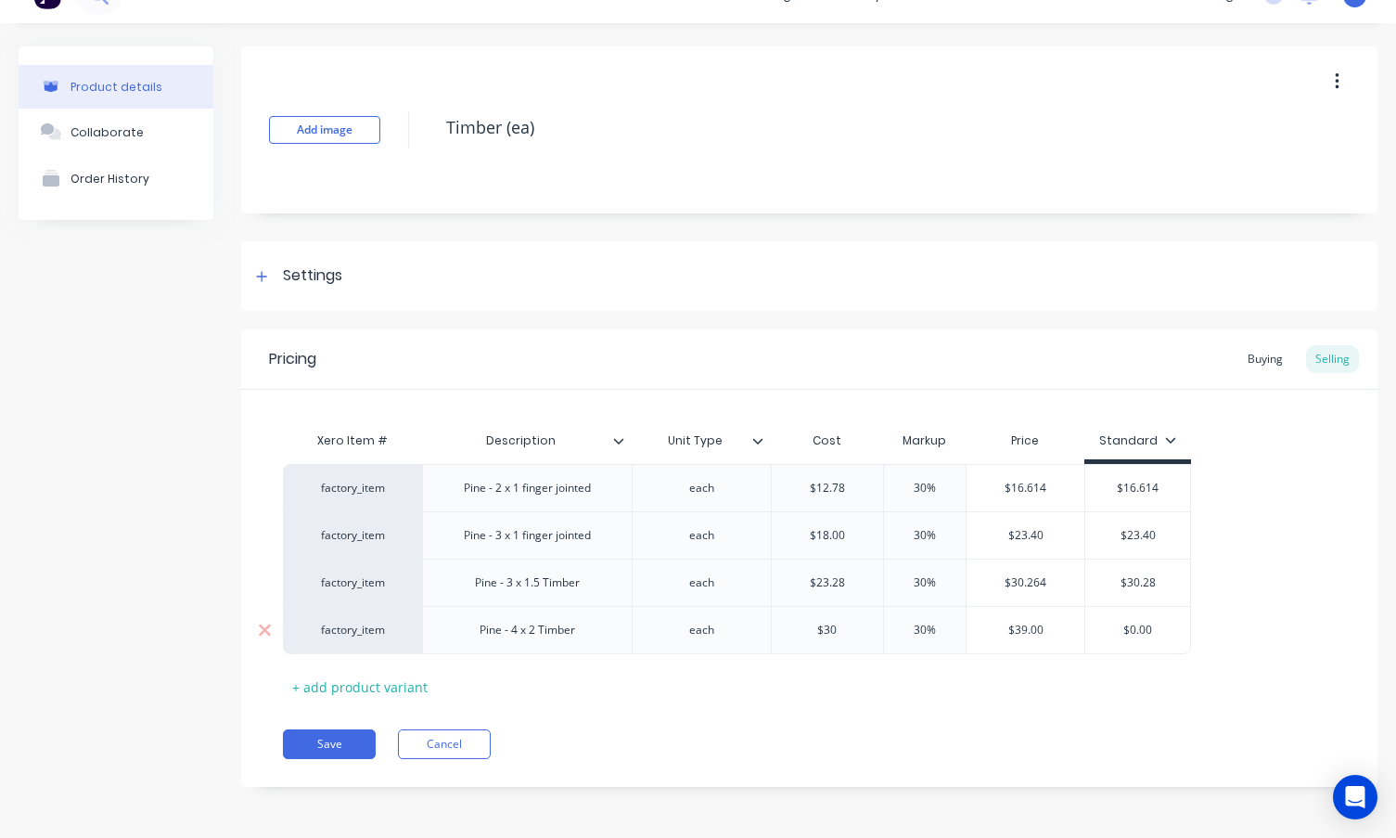
type input "$30."
type textarea "x"
type input "$30.2"
type textarea "x"
type input "$30.24"
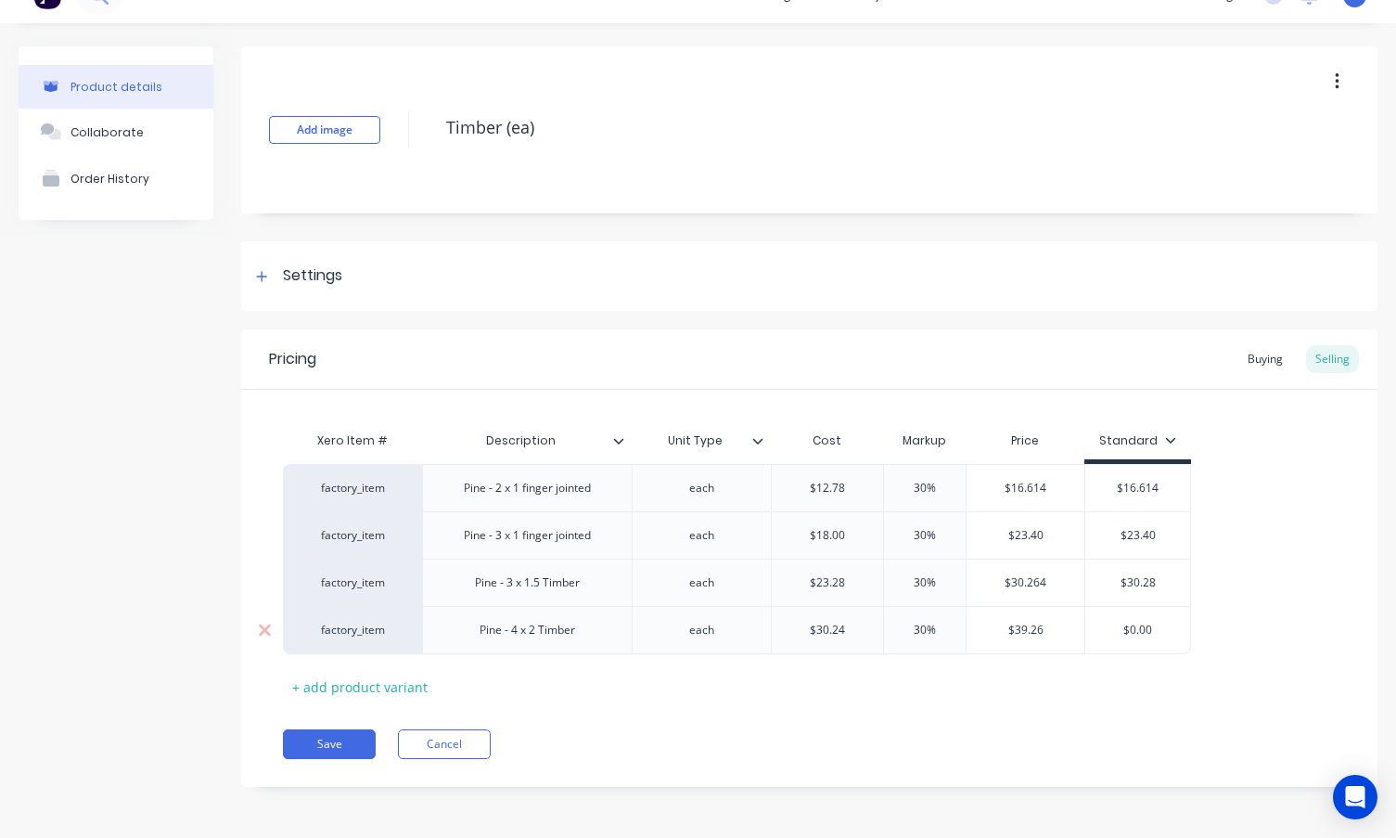
type input "30%"
type input "$39.312"
drag, startPoint x: 1205, startPoint y: 652, endPoint x: 1184, endPoint y: 634, distance: 27.0
click at [1193, 639] on div "factory_item Pine - 2 x 1 finger jointed each $12.78 30% $16.614 $16.614 factor…" at bounding box center [809, 559] width 1053 height 190
click at [1167, 631] on input "$0.00" at bounding box center [1137, 629] width 105 height 17
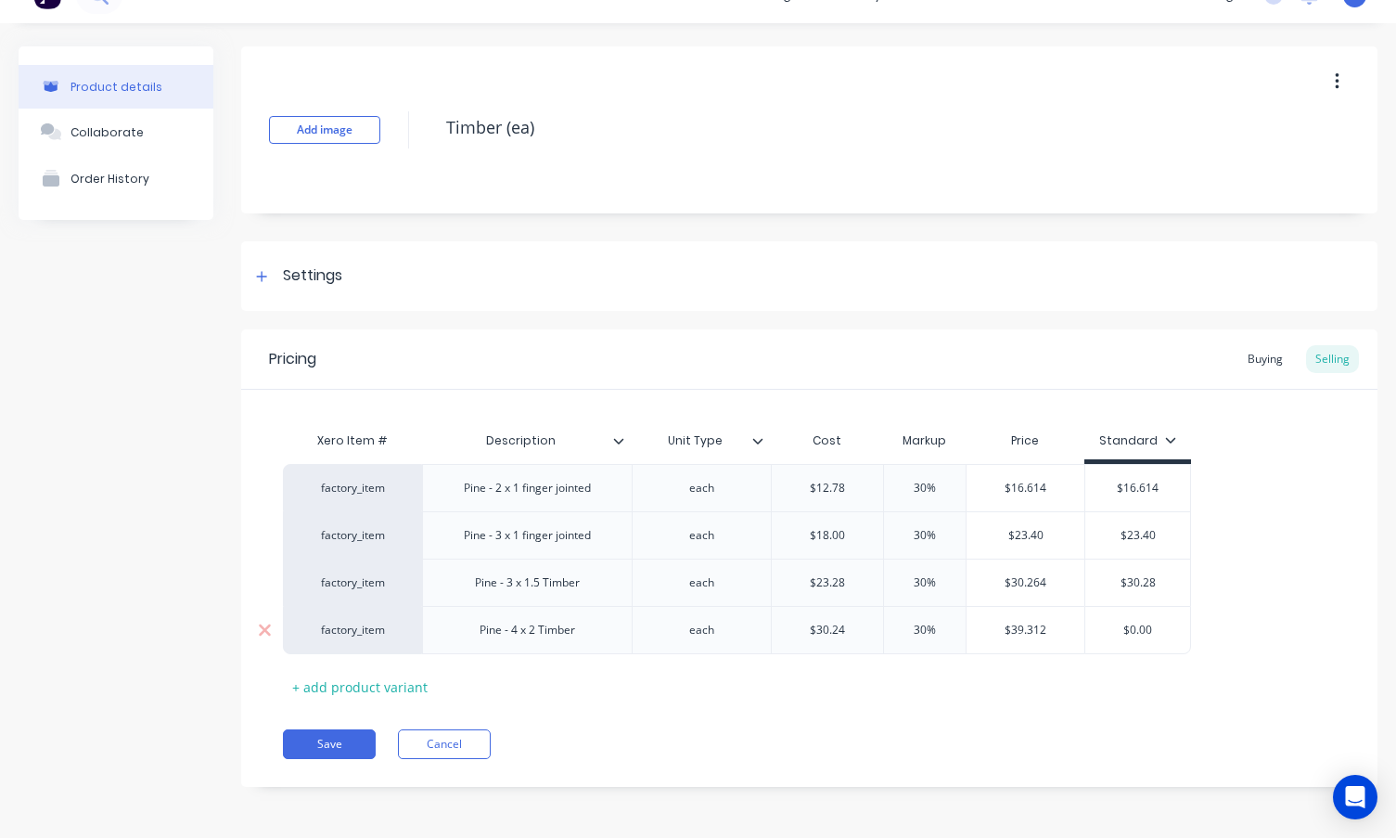
type textarea "x"
type input "$0.0"
type textarea "x"
type input "$0."
type textarea "x"
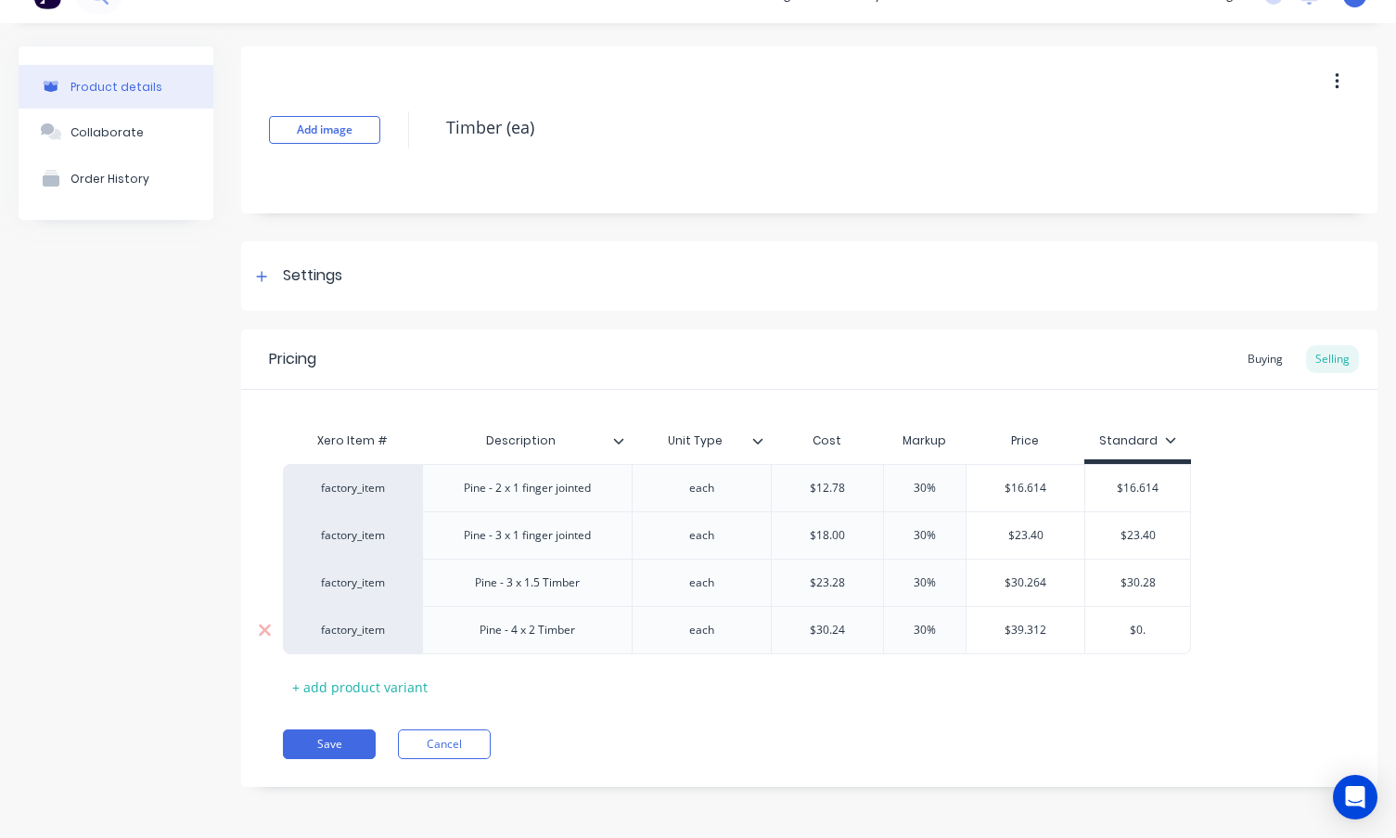
type input "$0"
type textarea "x"
type input "$"
type textarea "x"
type input "$3"
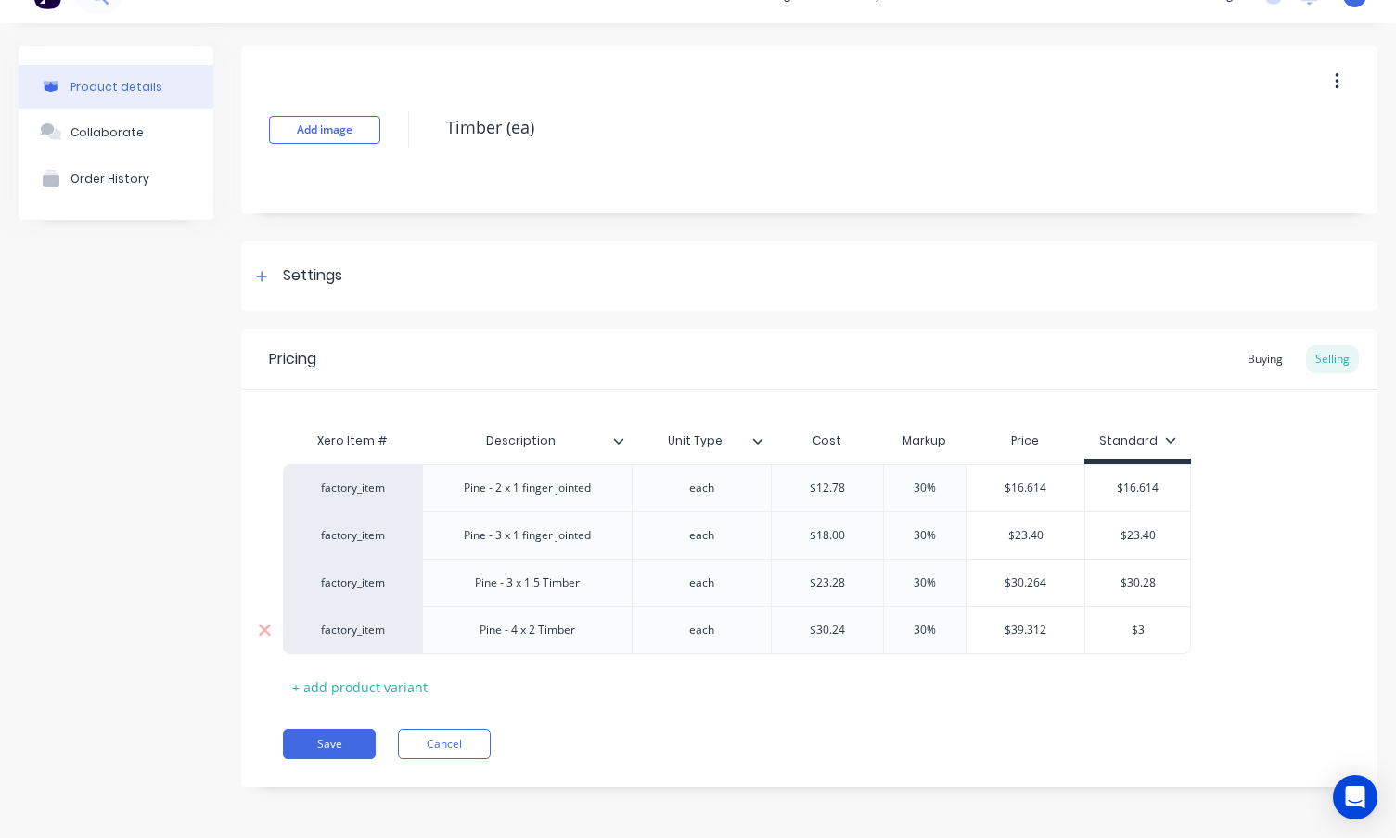
type textarea "x"
type input "$39"
type textarea "x"
type input "$39."
type textarea "x"
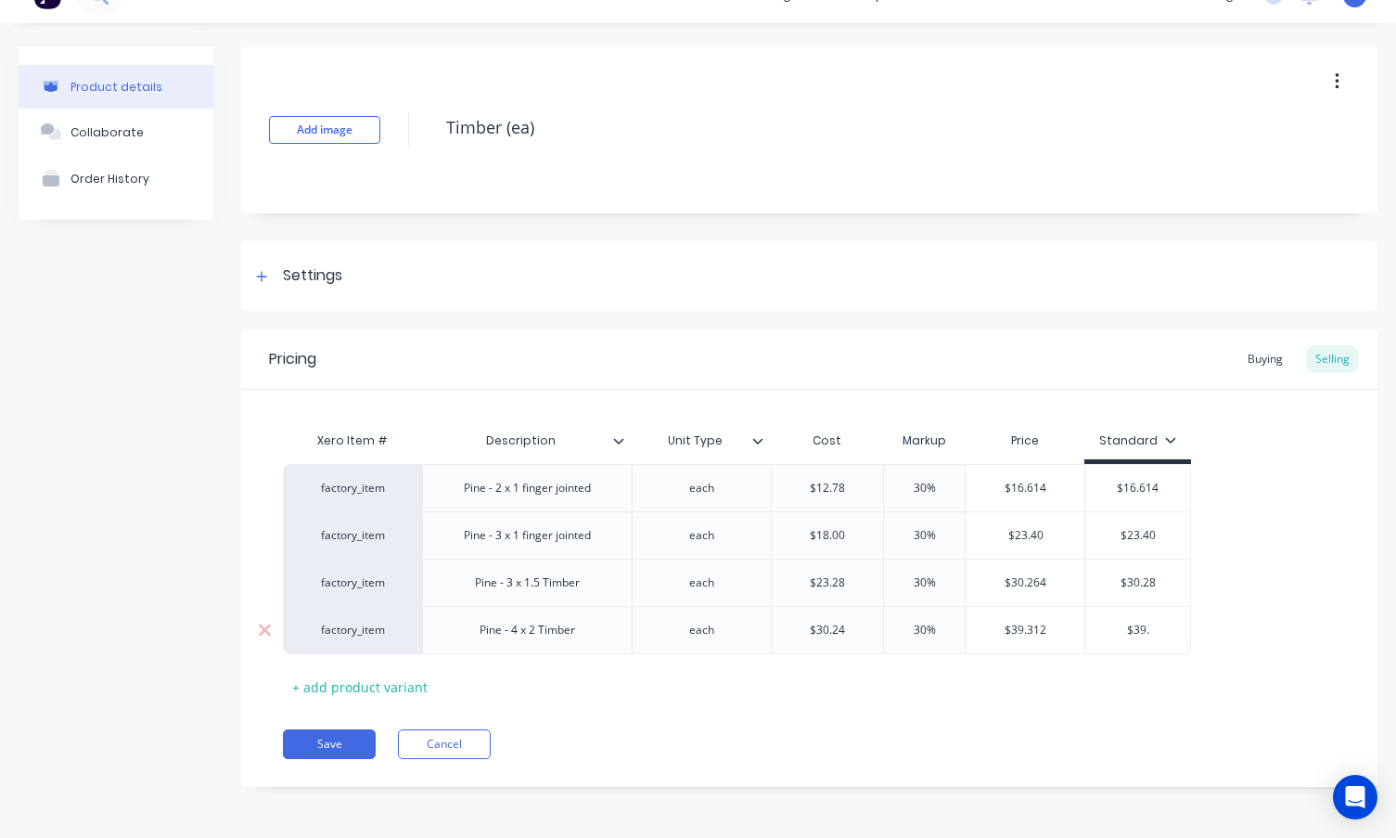
type input "$39.3"
type textarea "x"
type input "$39.31"
click at [329, 754] on button "Save" at bounding box center [329, 744] width 93 height 30
type textarea "x"
